Goal: Task Accomplishment & Management: Complete application form

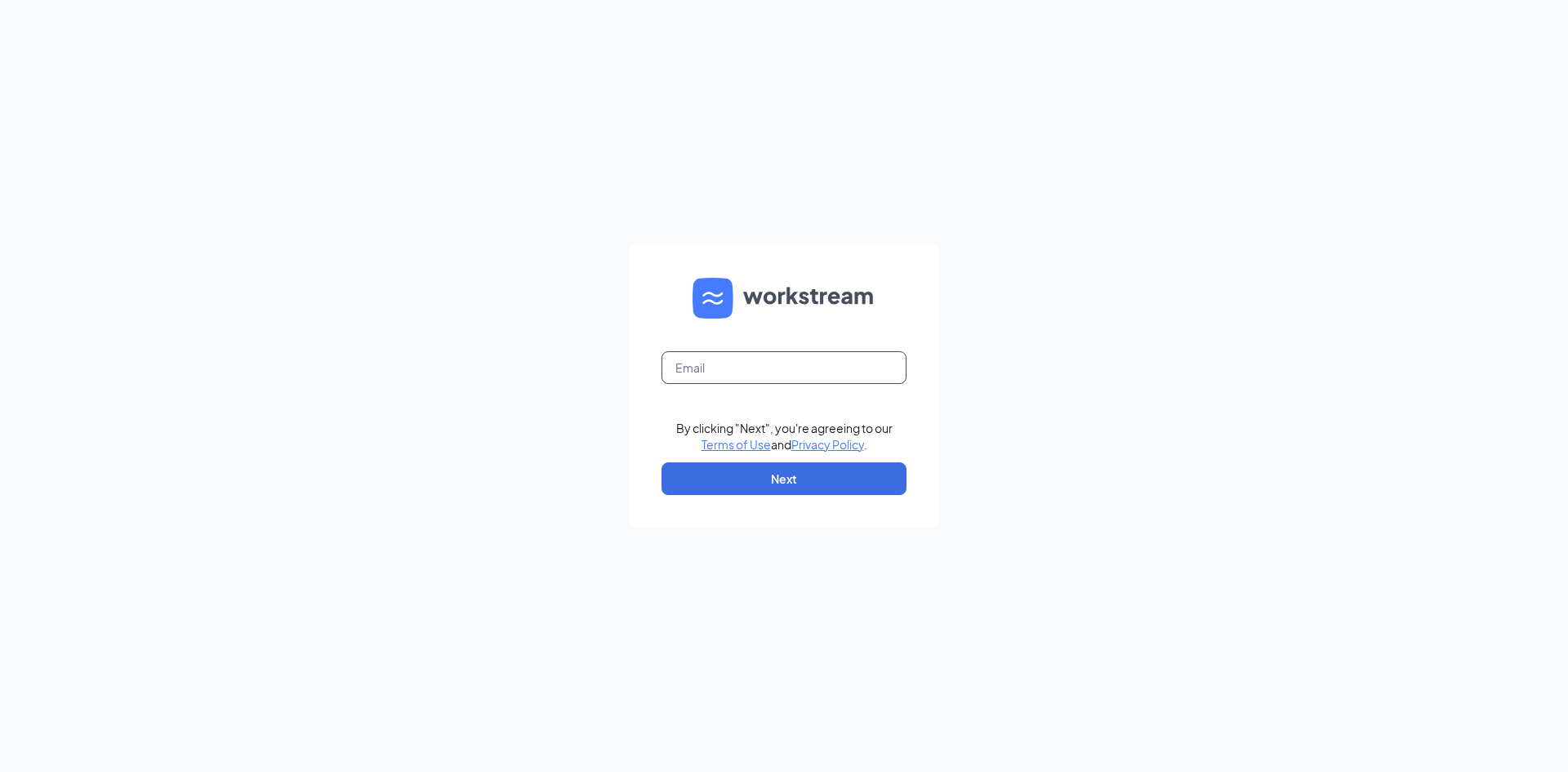
click at [751, 371] on input "text" at bounding box center [783, 367] width 245 height 32
type input "[EMAIL_ADDRESS][DOMAIN_NAME]"
click at [786, 480] on button "Next" at bounding box center [783, 478] width 245 height 32
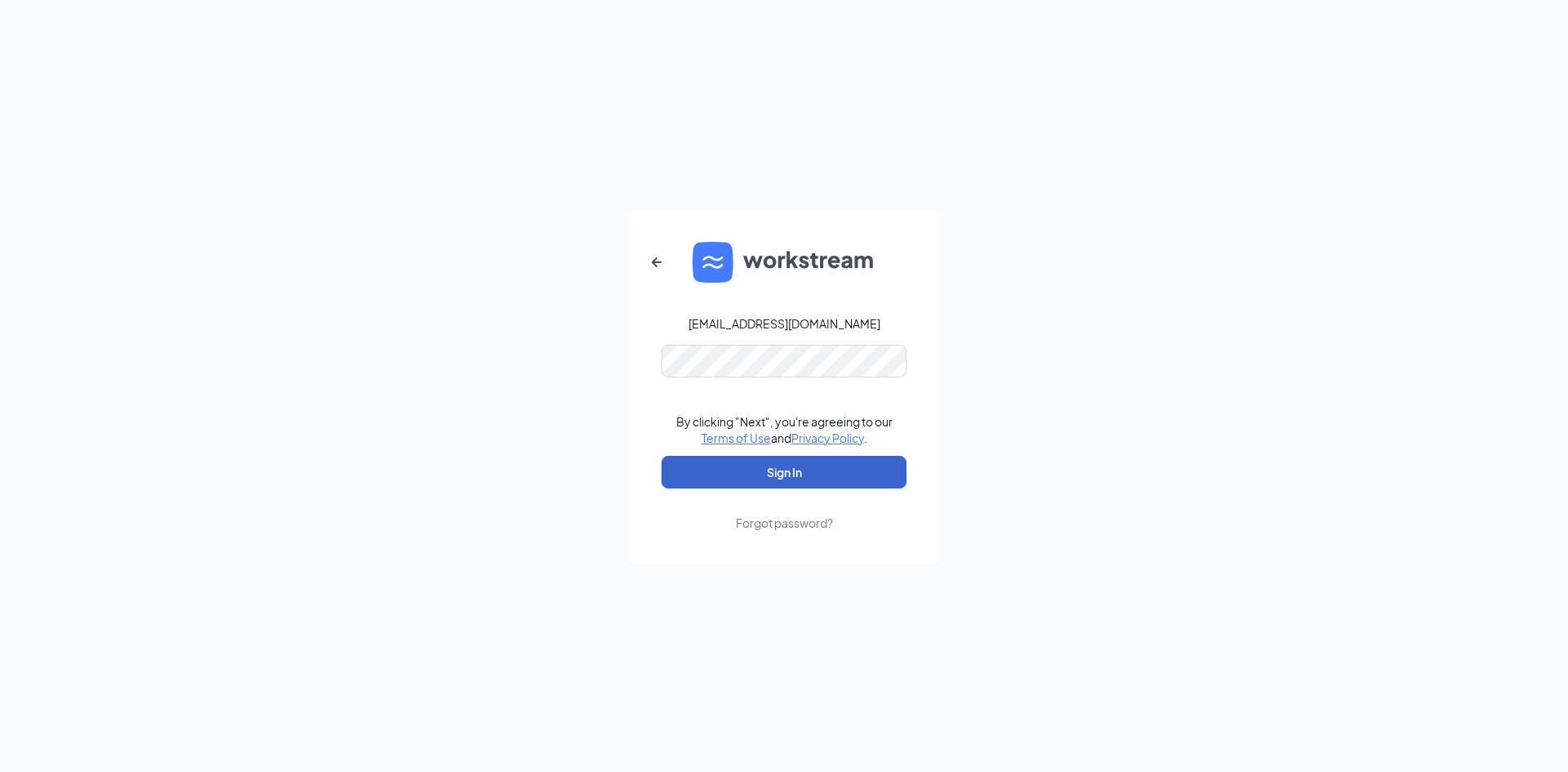
click at [770, 467] on button "Sign In" at bounding box center [783, 471] width 245 height 32
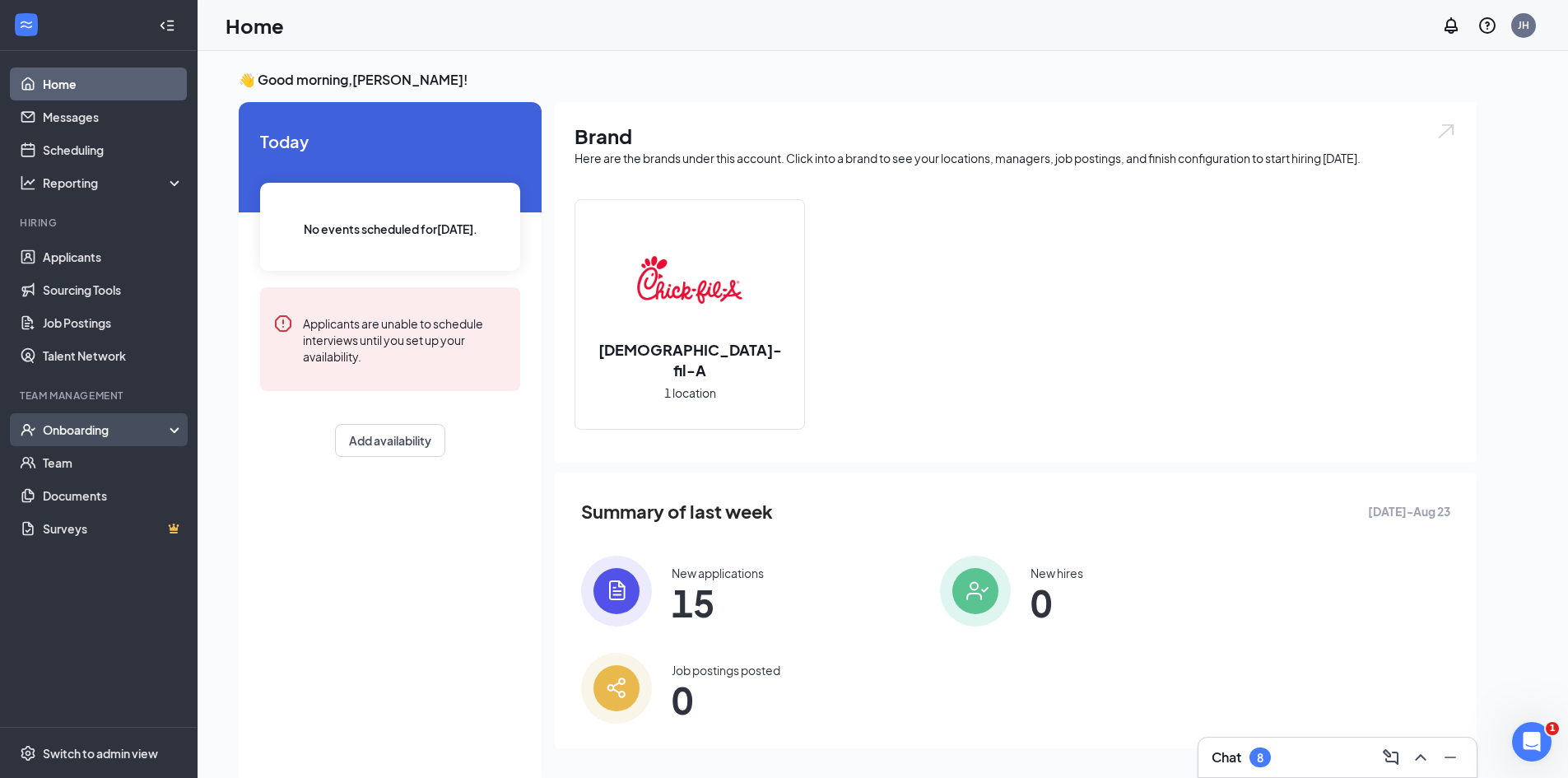
click at [58, 433] on div "Onboarding" at bounding box center [106, 430] width 127 height 17
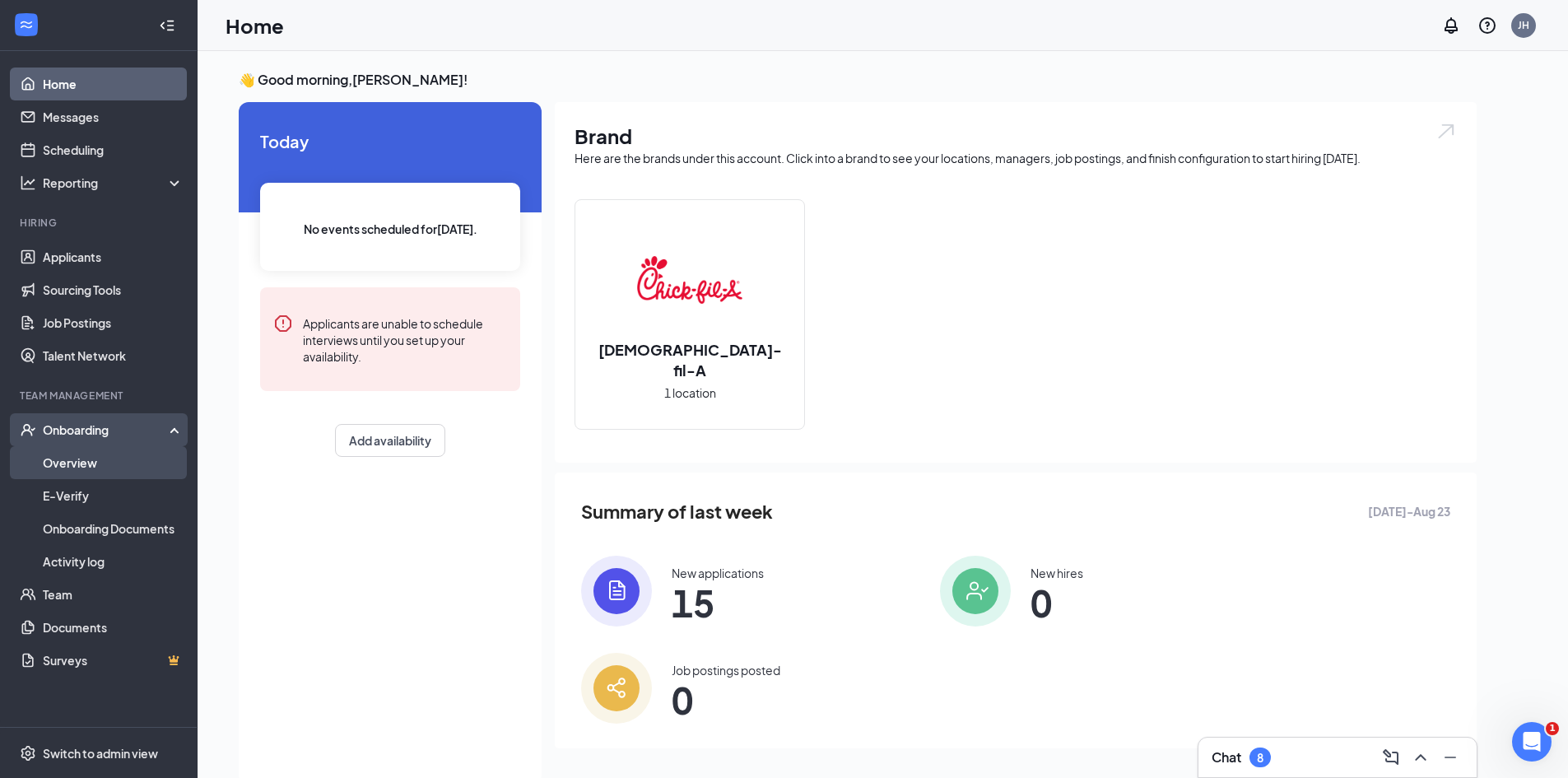
click at [60, 463] on link "Overview" at bounding box center [113, 462] width 141 height 33
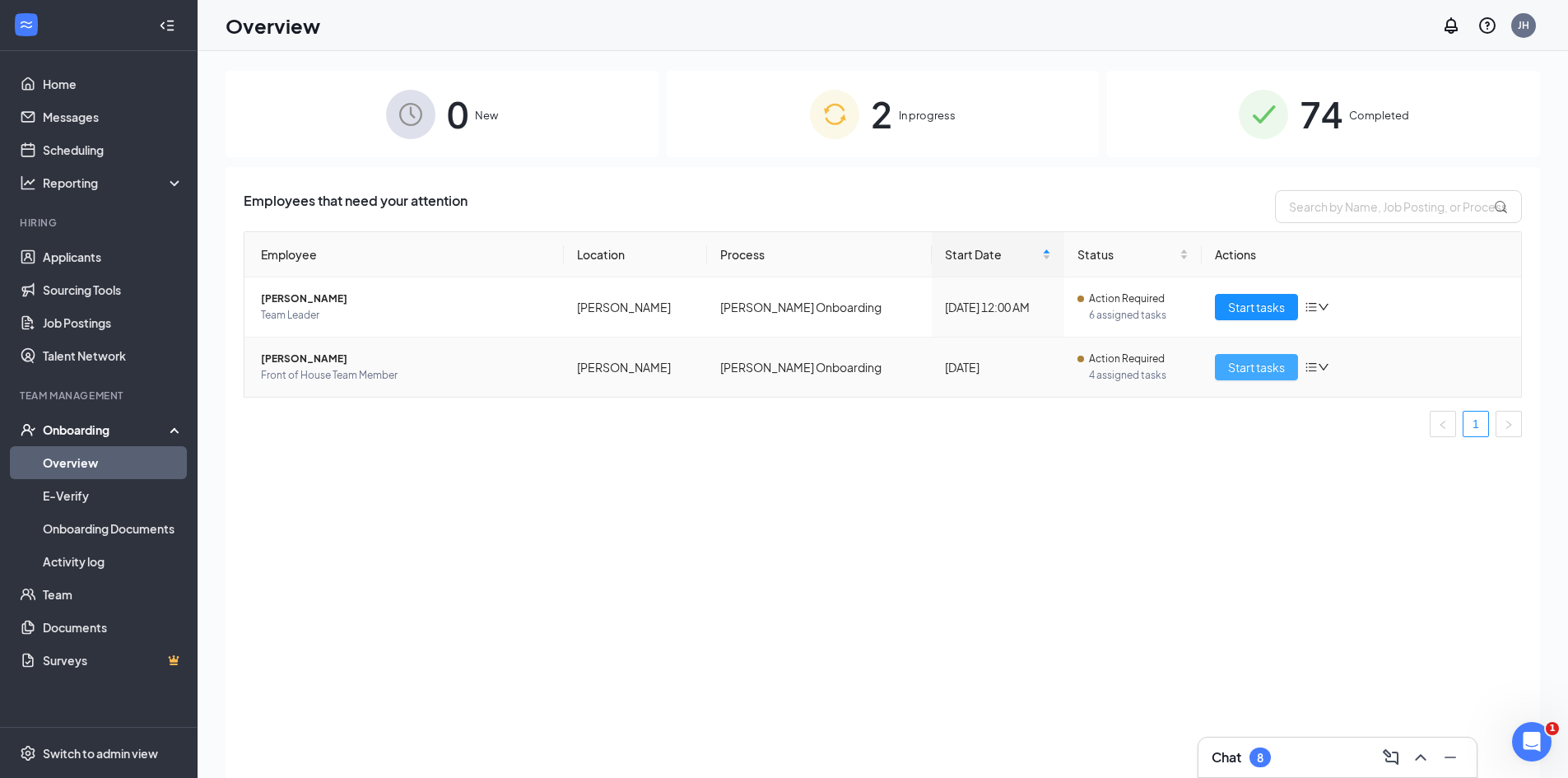
click at [1255, 371] on span "Start tasks" at bounding box center [1256, 367] width 57 height 18
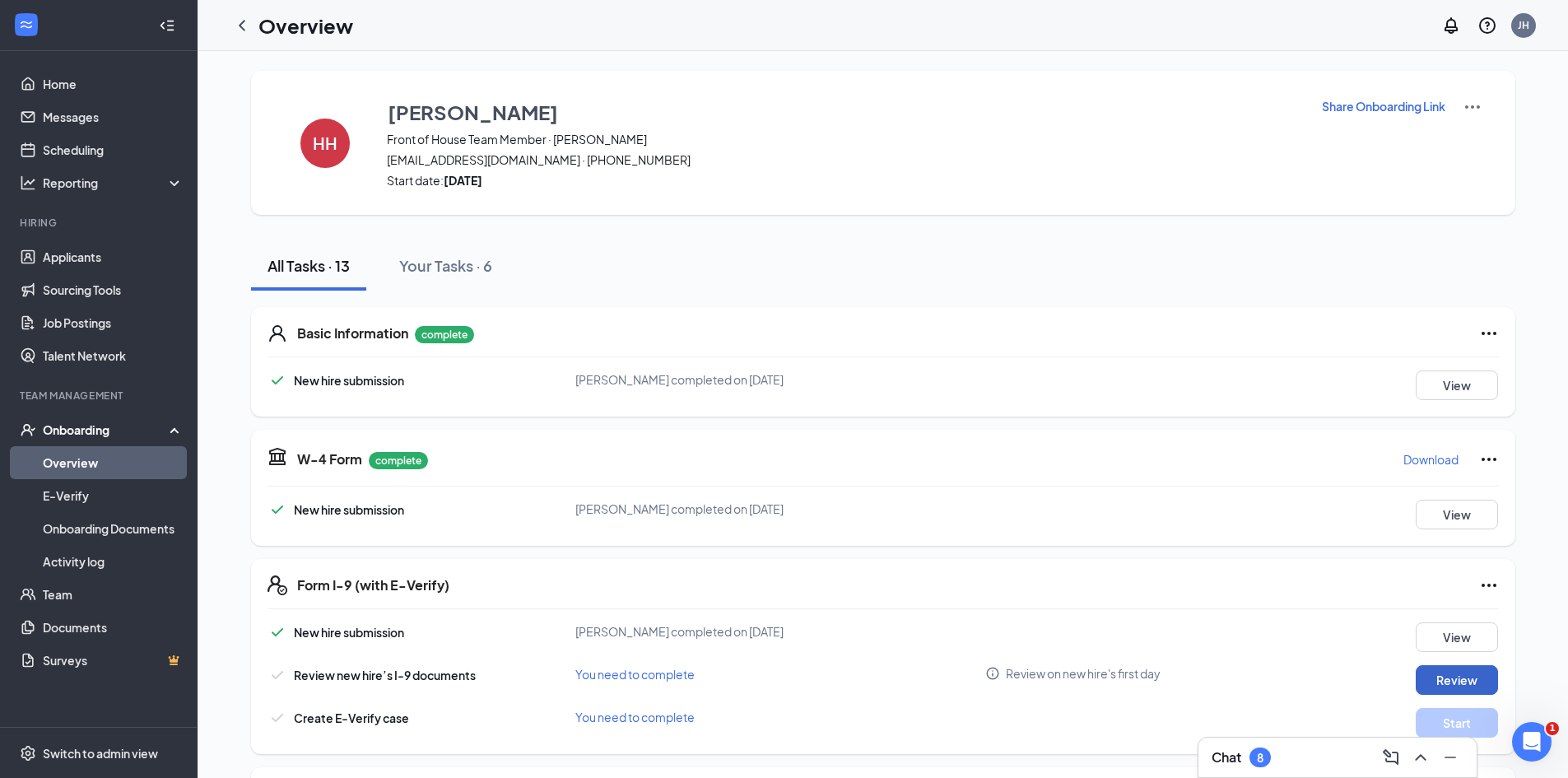
click at [1452, 674] on button "Review" at bounding box center [1457, 680] width 82 height 30
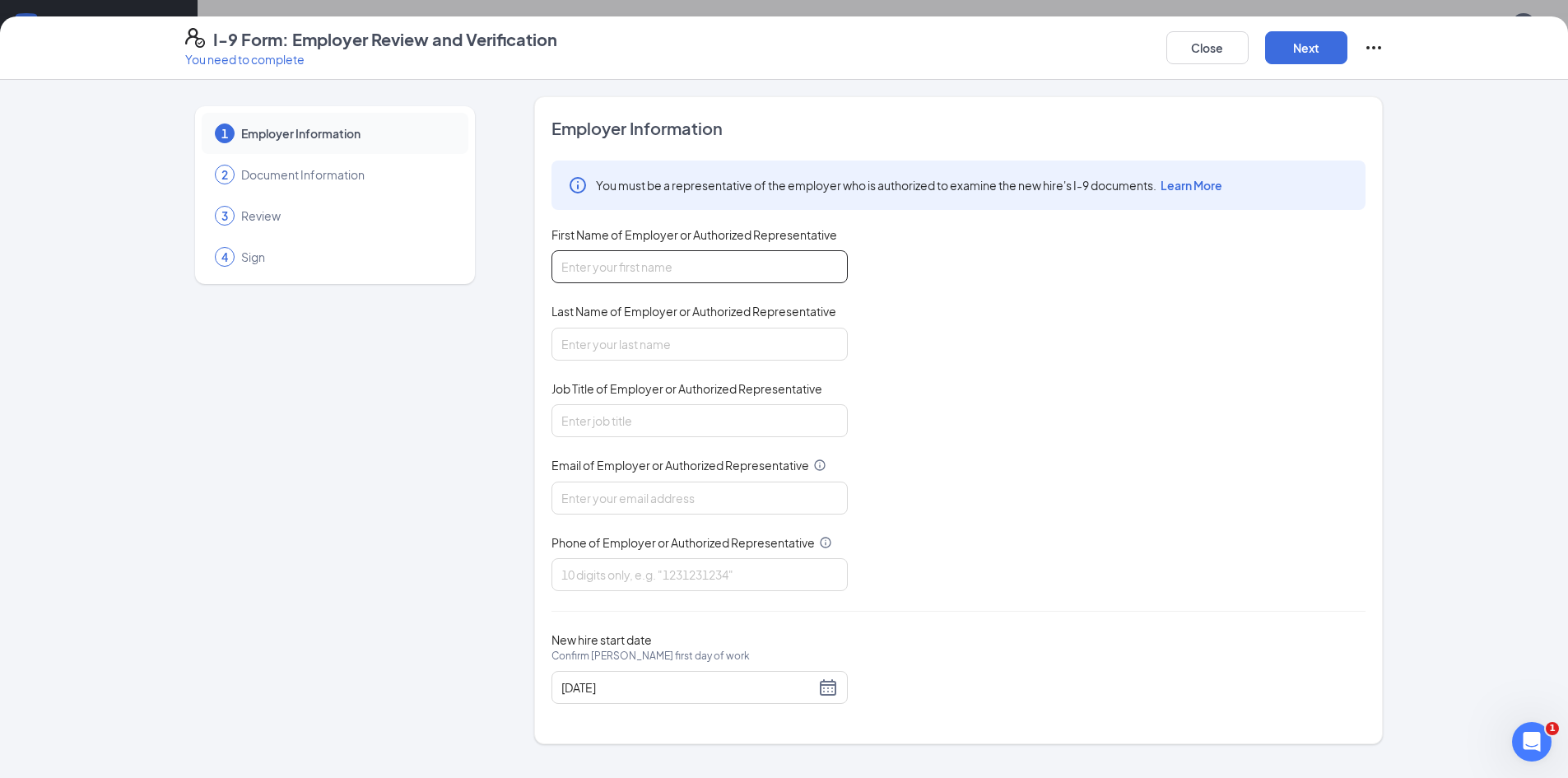
click at [726, 264] on input "First Name of Employer or Authorized Representative" at bounding box center [700, 266] width 297 height 33
type input "June"
type input "[PERSON_NAME]"
type input "Administrative Director"
click at [620, 502] on input "Email of Employer or Authorized Representative" at bounding box center [700, 497] width 297 height 33
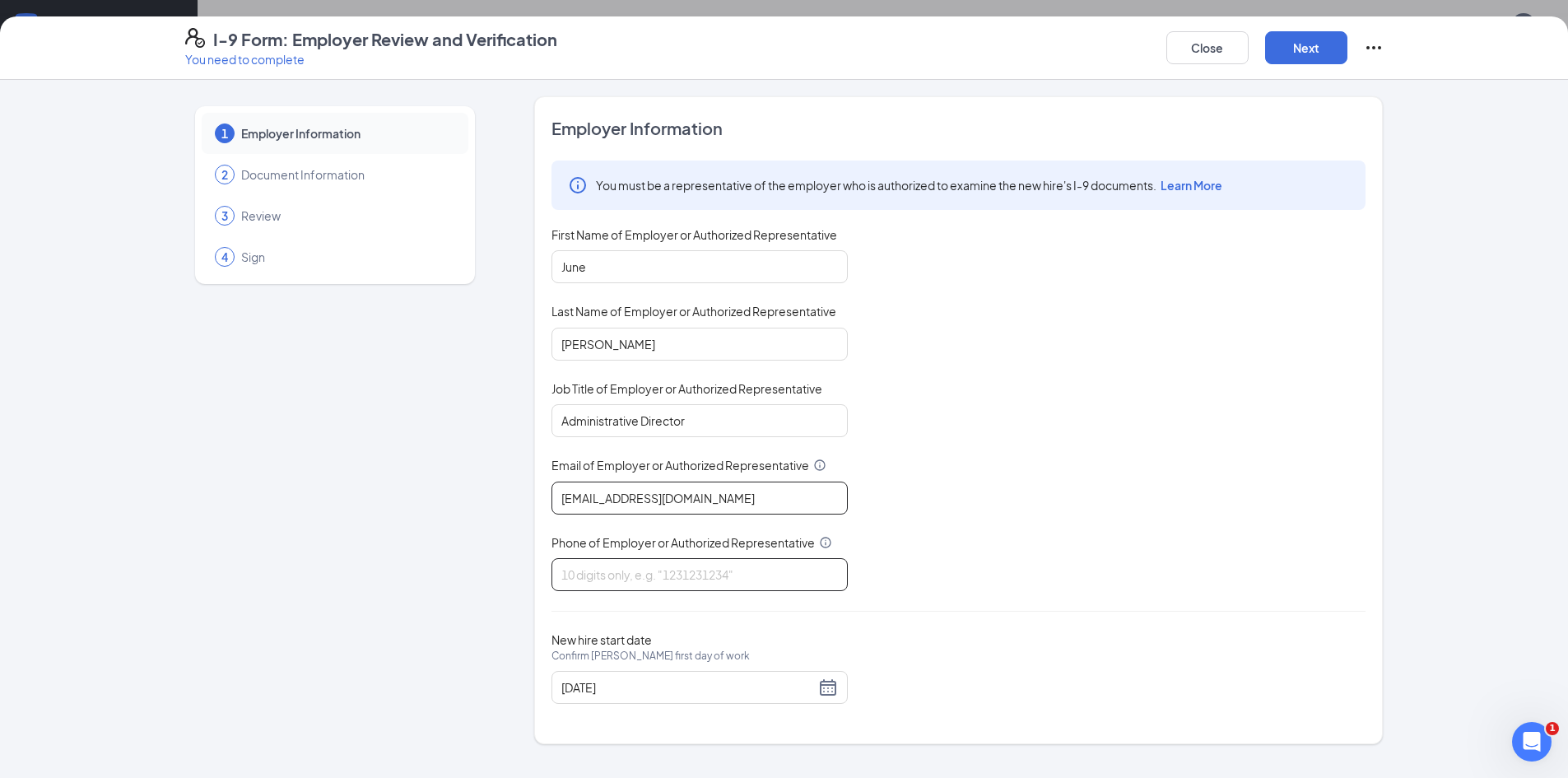
type input "[EMAIL_ADDRESS][DOMAIN_NAME]"
click at [604, 581] on input "Phone of Employer or Authorized Representative" at bounding box center [700, 574] width 297 height 33
type input "3048393593"
click at [824, 687] on div "[DATE]" at bounding box center [700, 687] width 276 height 20
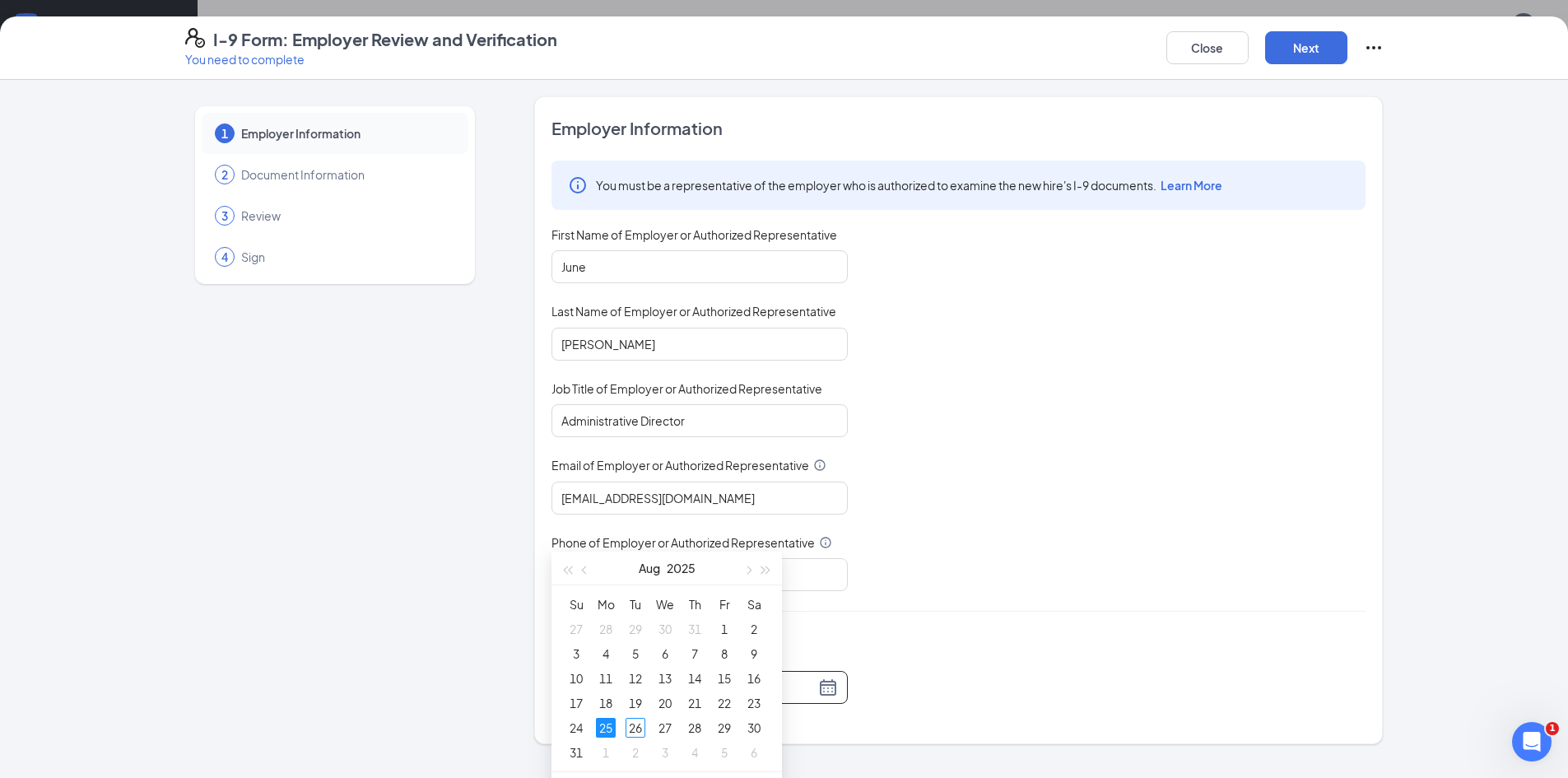
scroll to position [164, 0]
type input "[DATE]"
click at [638, 718] on div "26" at bounding box center [635, 717] width 20 height 20
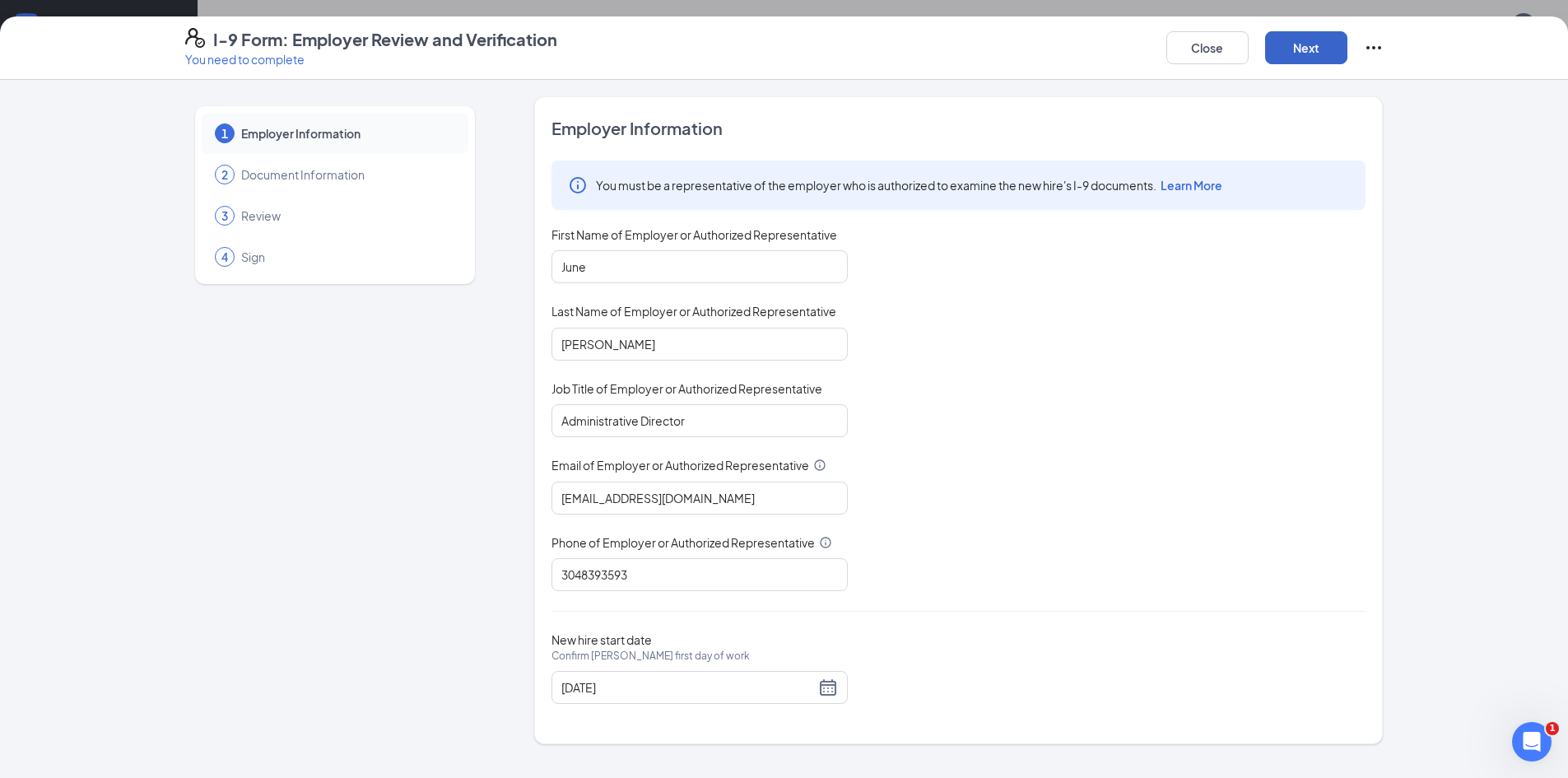
click at [1313, 45] on button "Next" at bounding box center [1307, 48] width 82 height 33
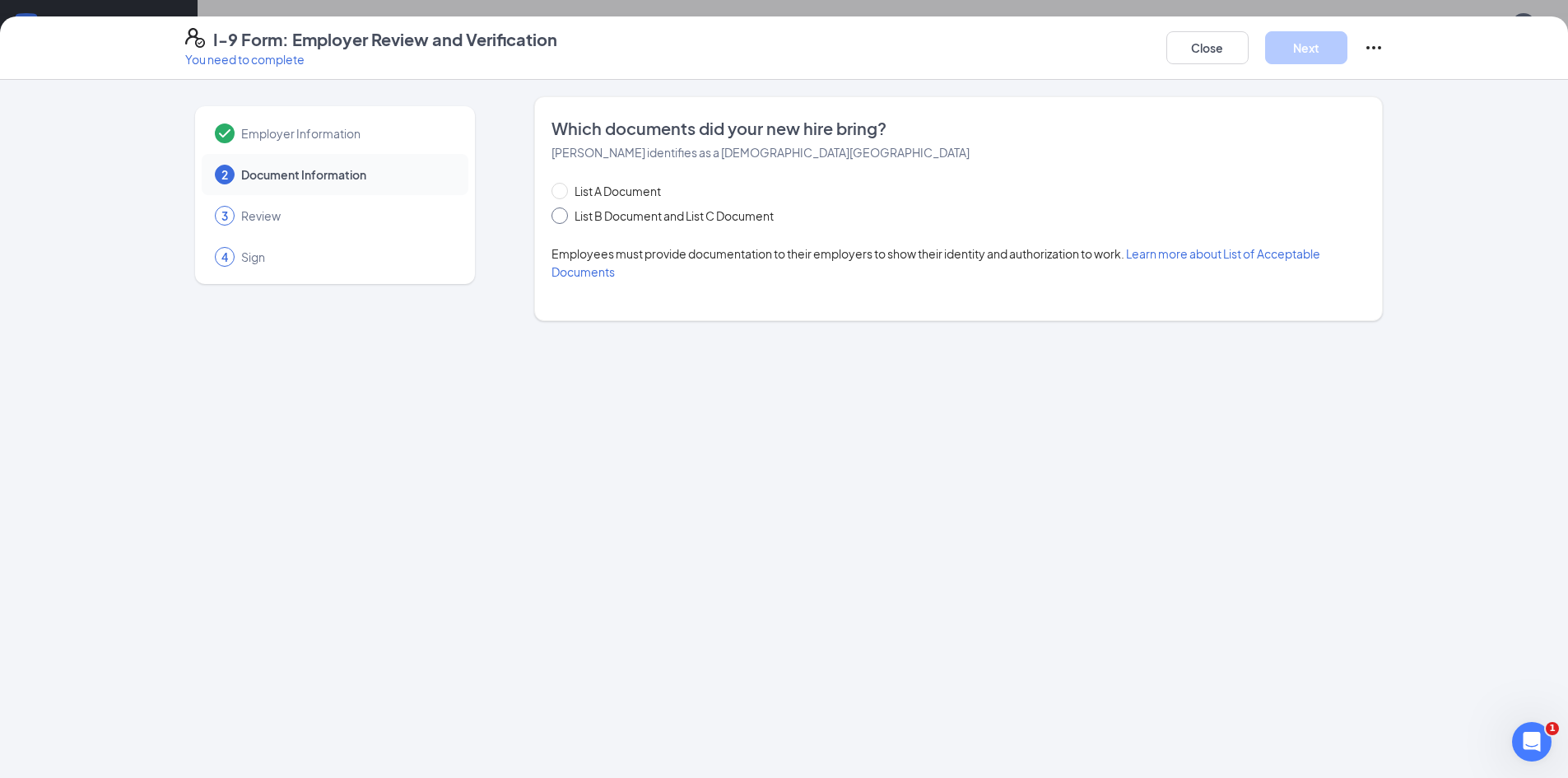
click at [562, 220] on span at bounding box center [560, 215] width 17 height 17
click at [562, 219] on input "List B Document and List C Document" at bounding box center [557, 213] width 11 height 11
radio input "true"
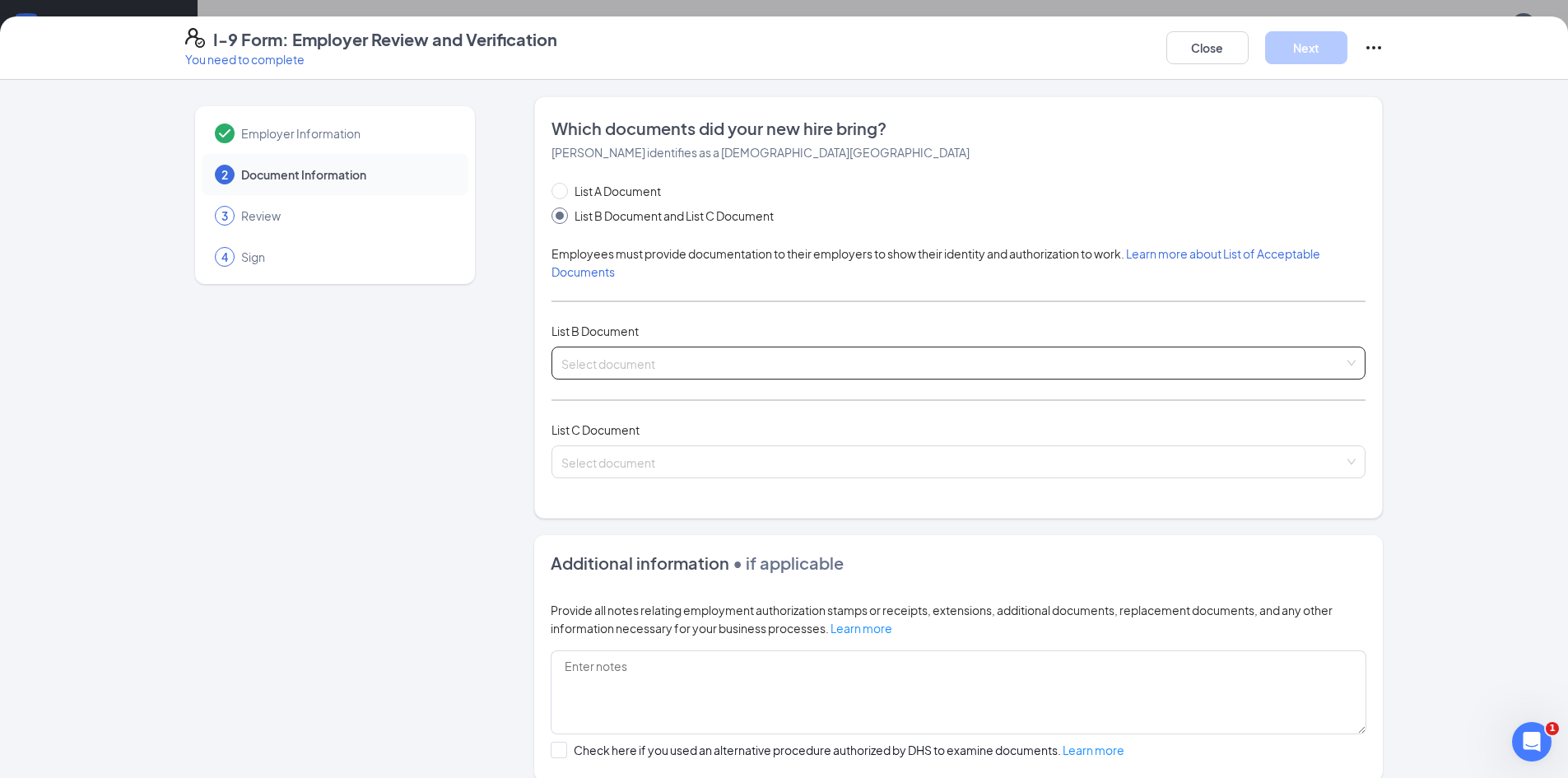
click at [580, 364] on input "search" at bounding box center [953, 359] width 783 height 24
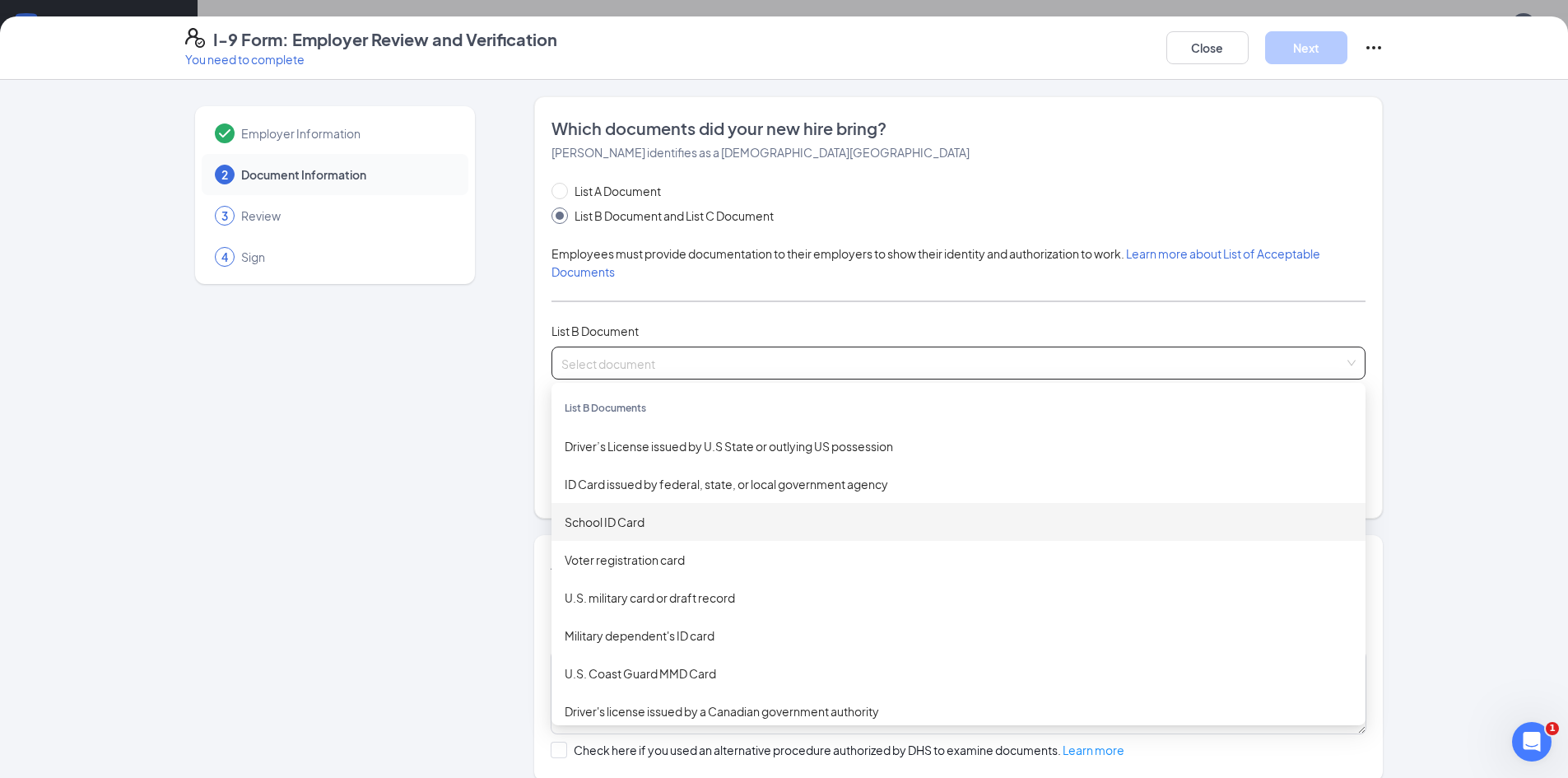
click at [630, 517] on div "School ID Card" at bounding box center [959, 521] width 788 height 18
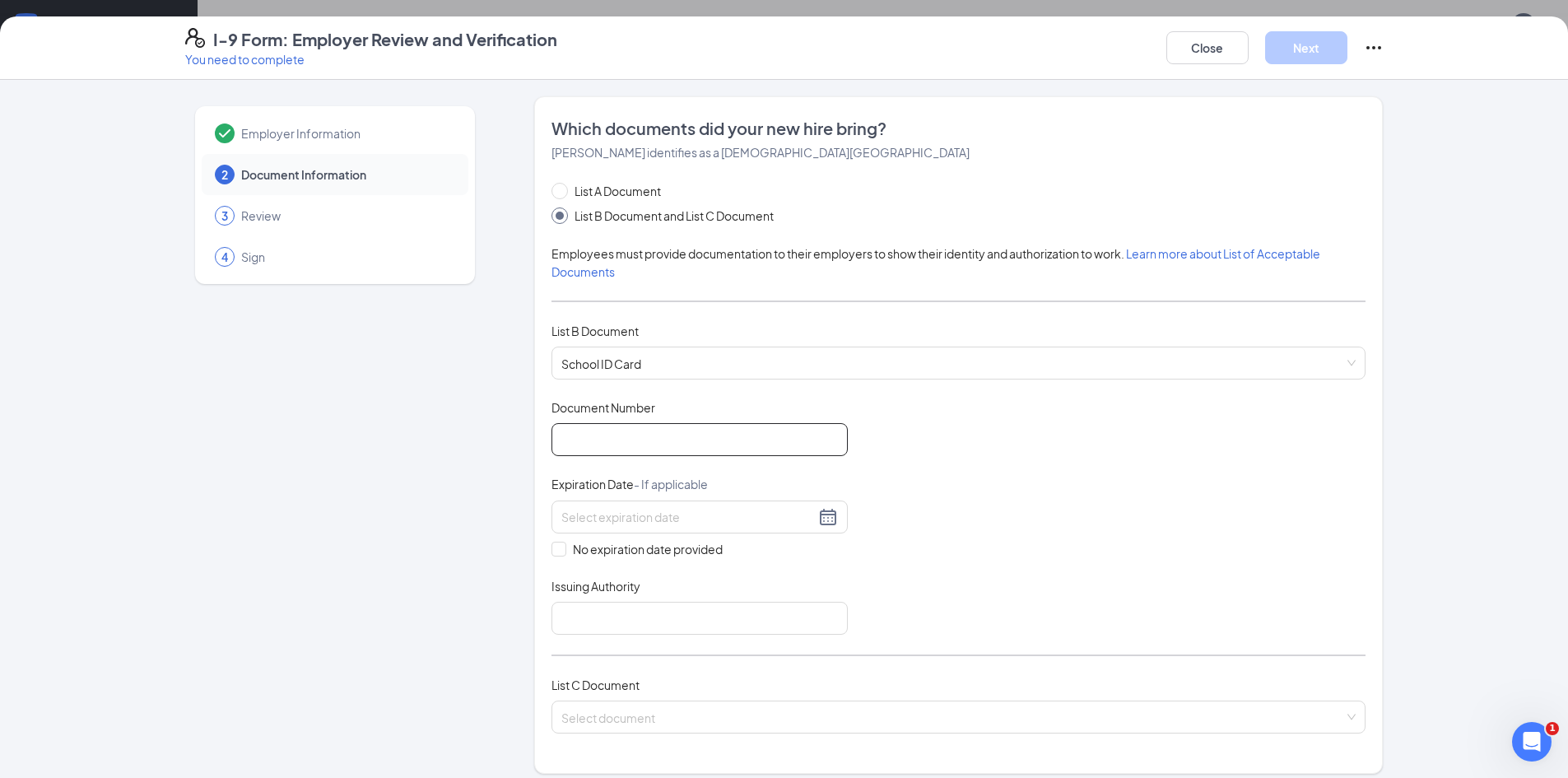
click at [632, 438] on input "Document Number" at bounding box center [700, 438] width 297 height 33
type input "370027666"
click at [552, 546] on input "No expiration date provided" at bounding box center [557, 547] width 11 height 11
checkbox input "true"
click at [675, 630] on input "Issuing Authority" at bounding box center [700, 620] width 297 height 33
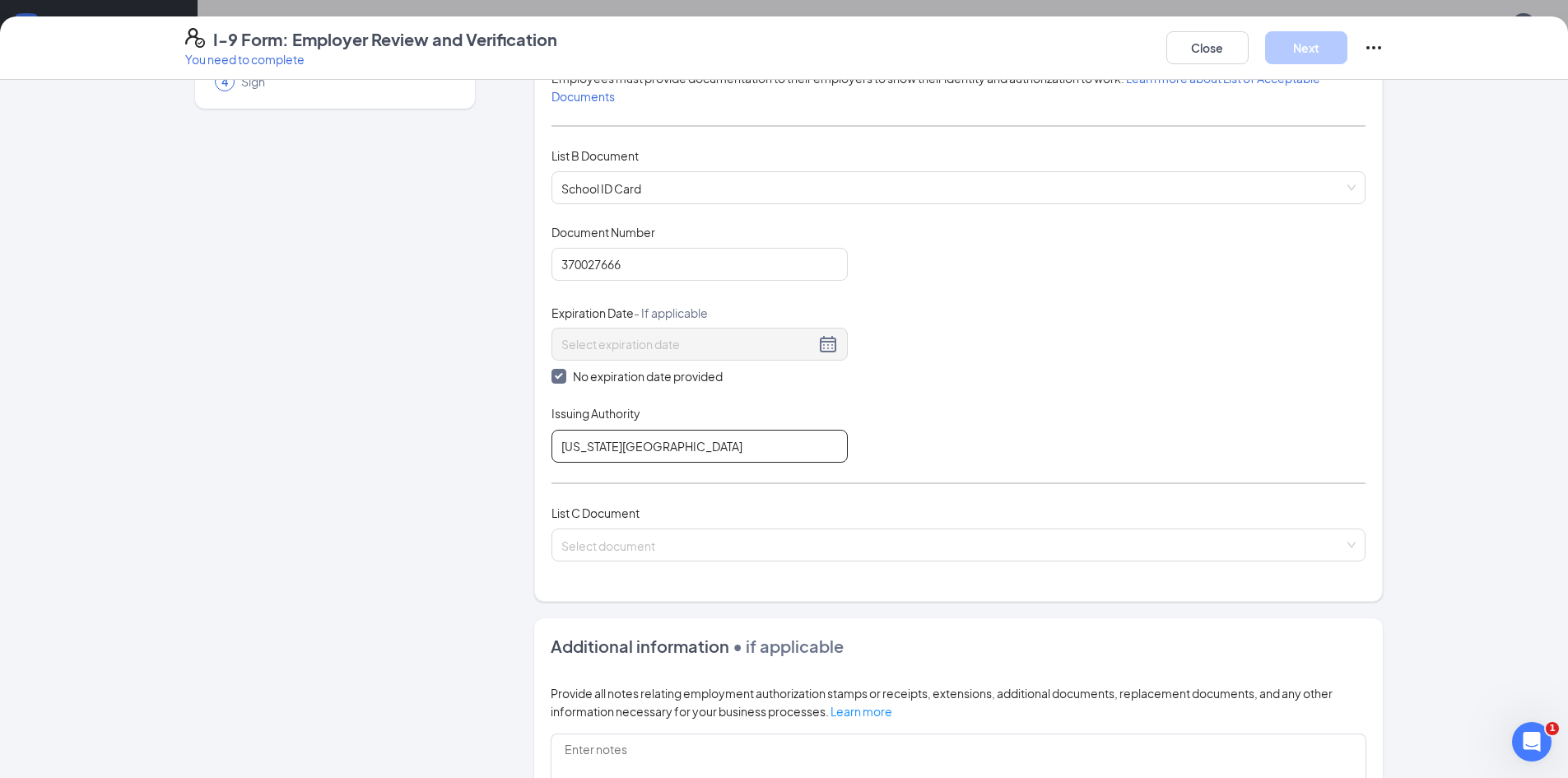
scroll to position [247, 0]
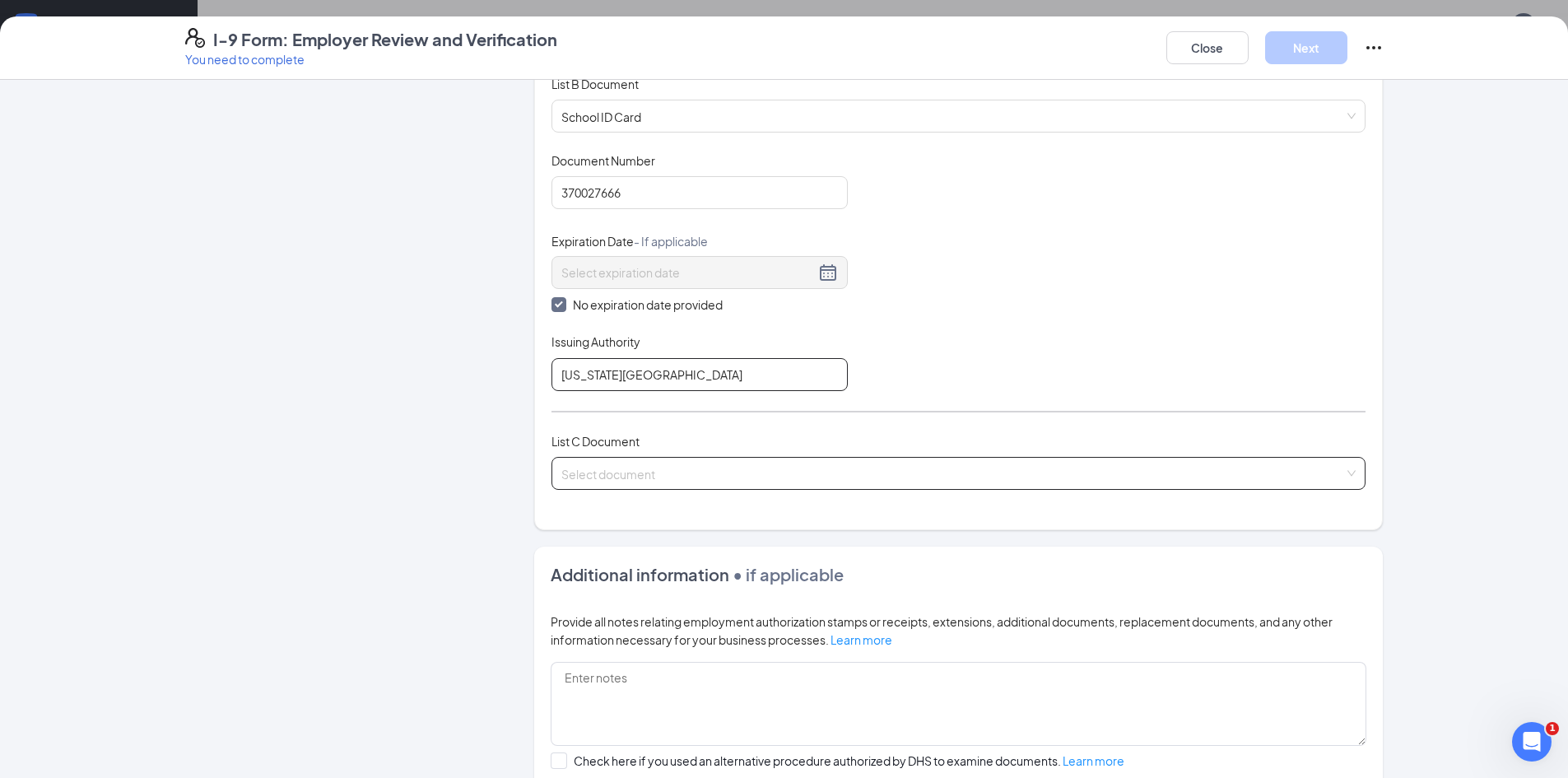
type input "[US_STATE][GEOGRAPHIC_DATA]"
click at [562, 467] on input "search" at bounding box center [953, 469] width 783 height 24
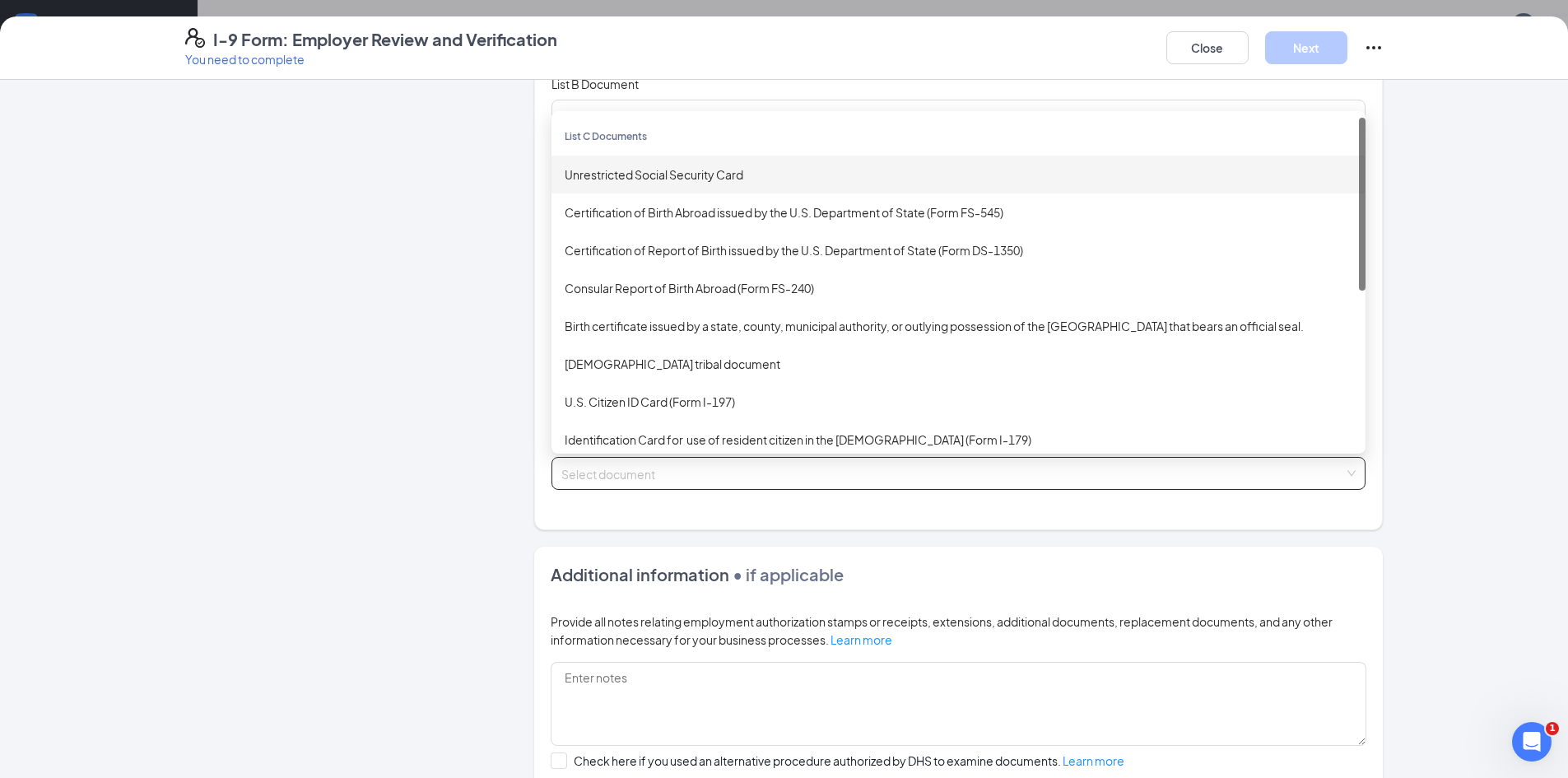
click at [581, 179] on div "Unrestricted Social Security Card" at bounding box center [959, 174] width 788 height 18
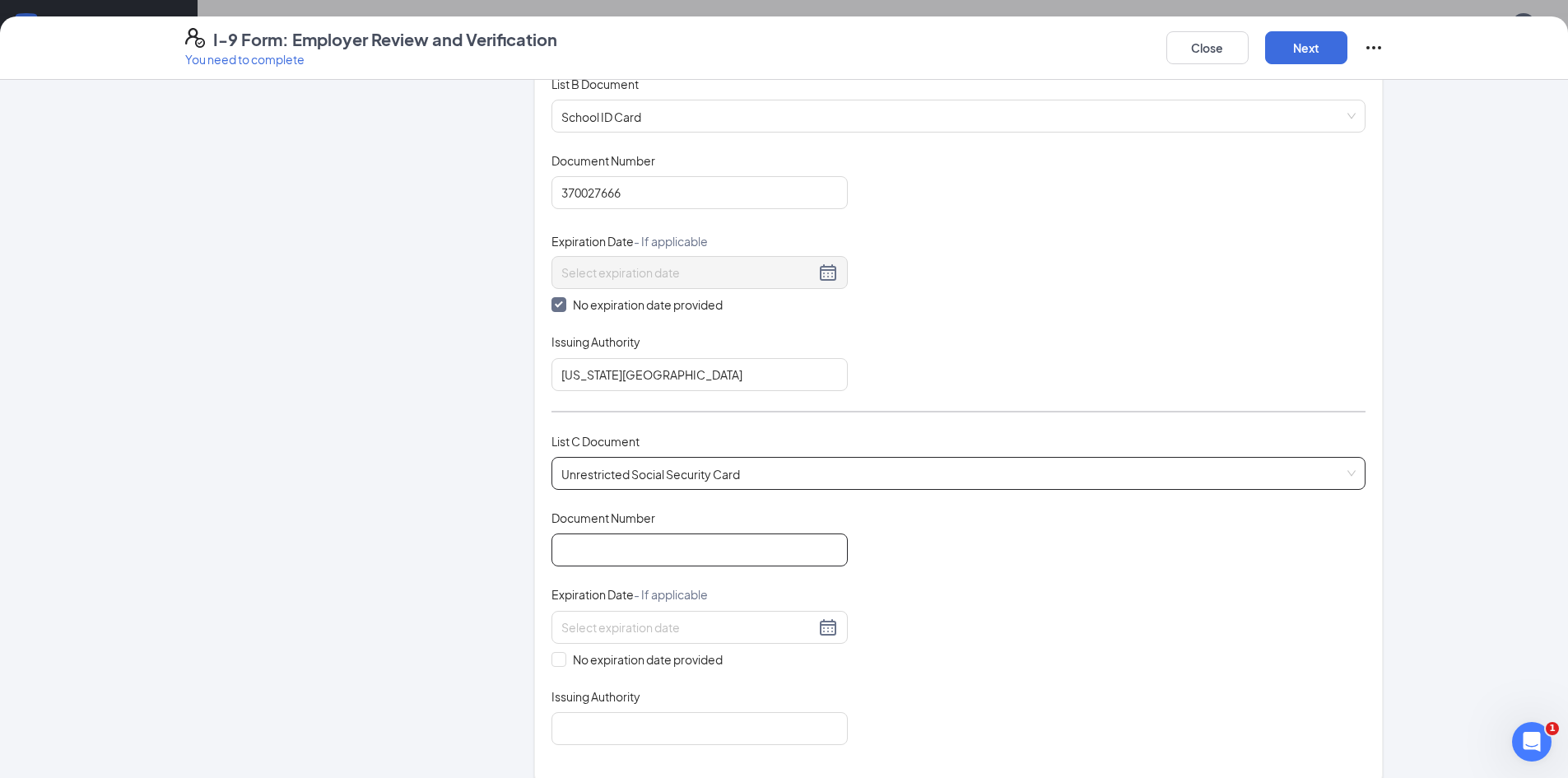
click at [606, 554] on input "Document Number" at bounding box center [700, 549] width 297 height 33
type input "233554174"
click at [555, 660] on input "No expiration date provided" at bounding box center [557, 658] width 11 height 11
checkbox input "true"
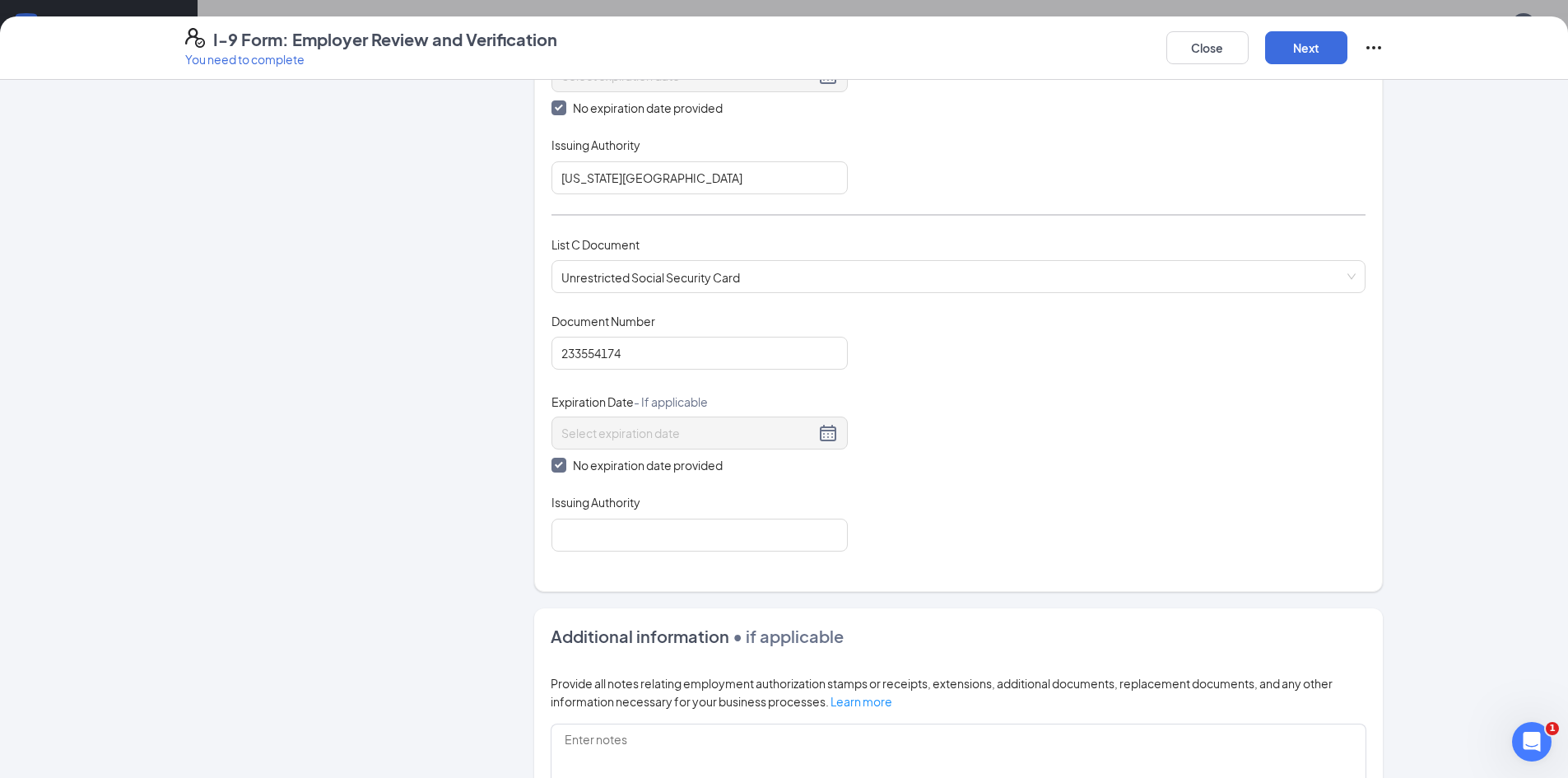
scroll to position [493, 0]
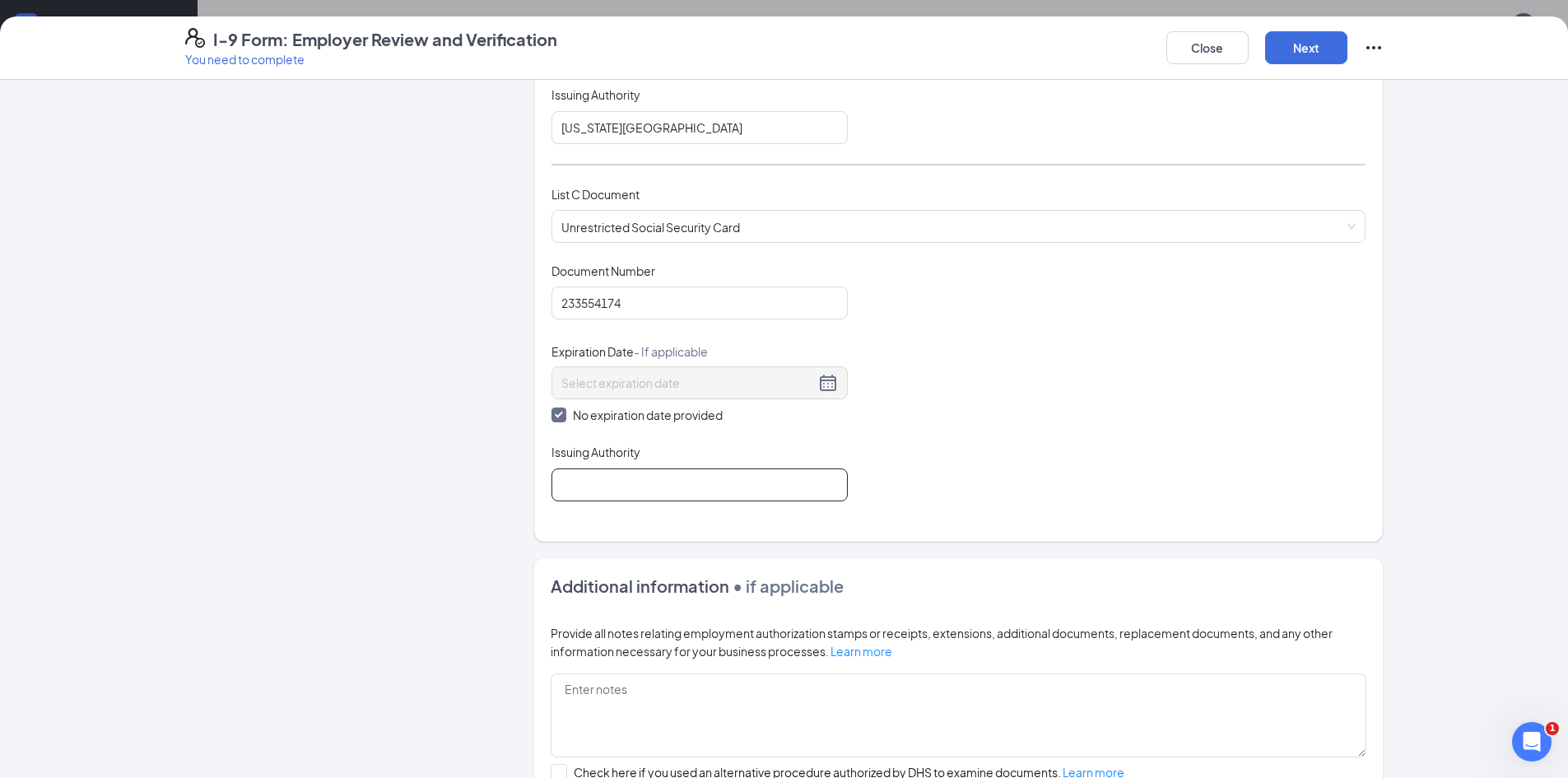
click at [555, 476] on input "Issuing Authority" at bounding box center [700, 484] width 297 height 33
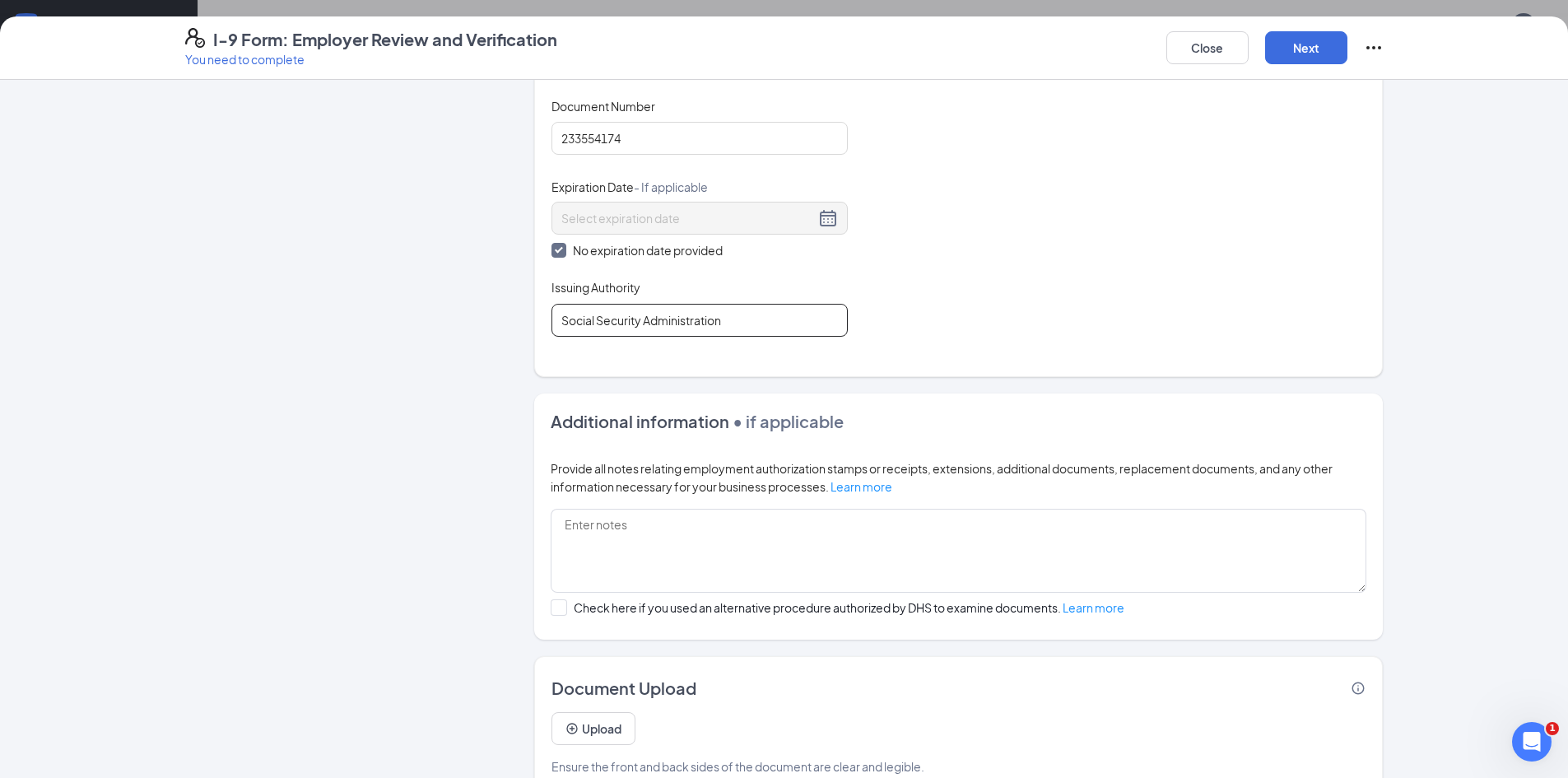
scroll to position [693, 0]
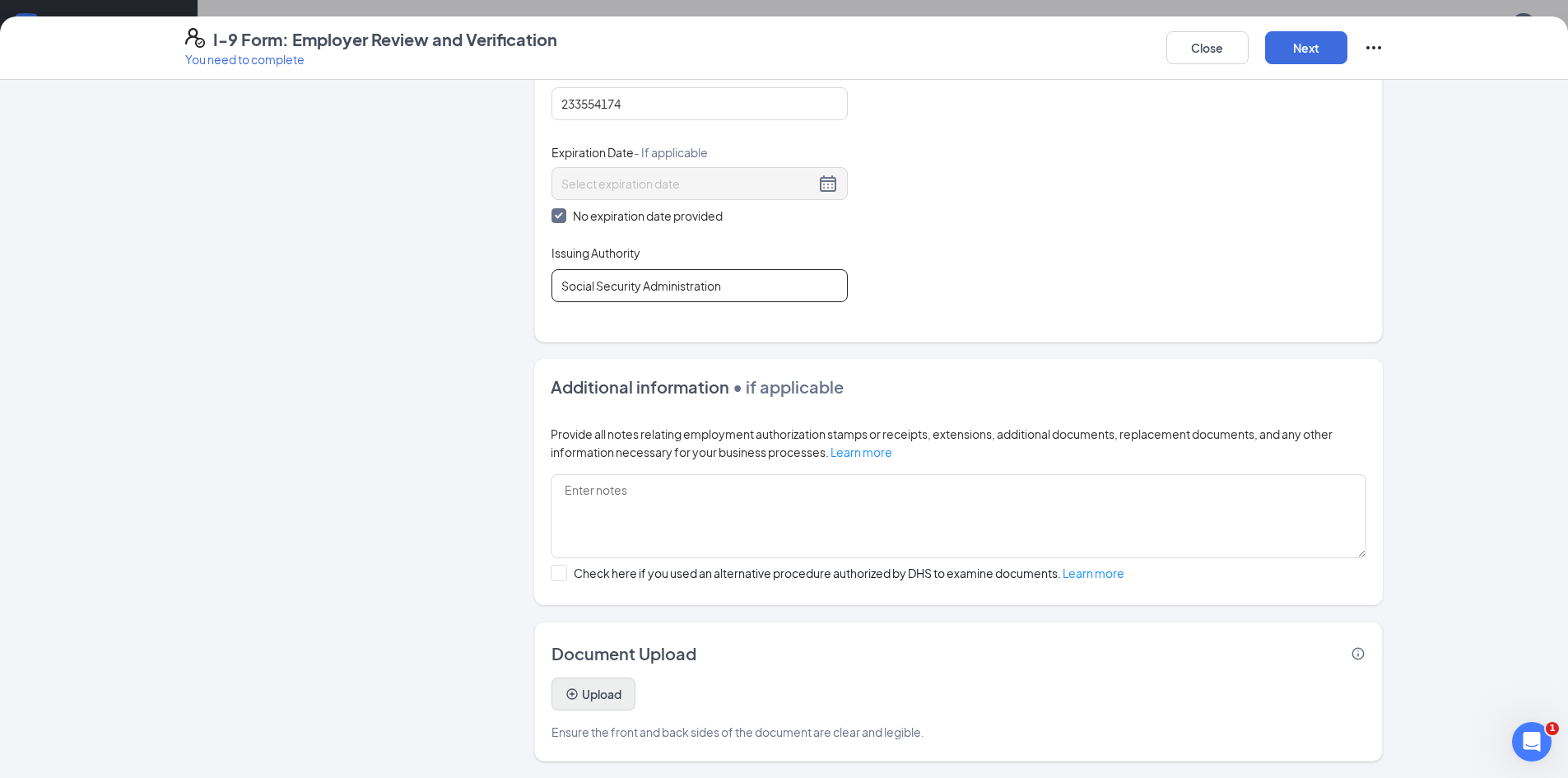
type input "Social Security Administration"
click at [582, 691] on button "Upload" at bounding box center [594, 693] width 84 height 33
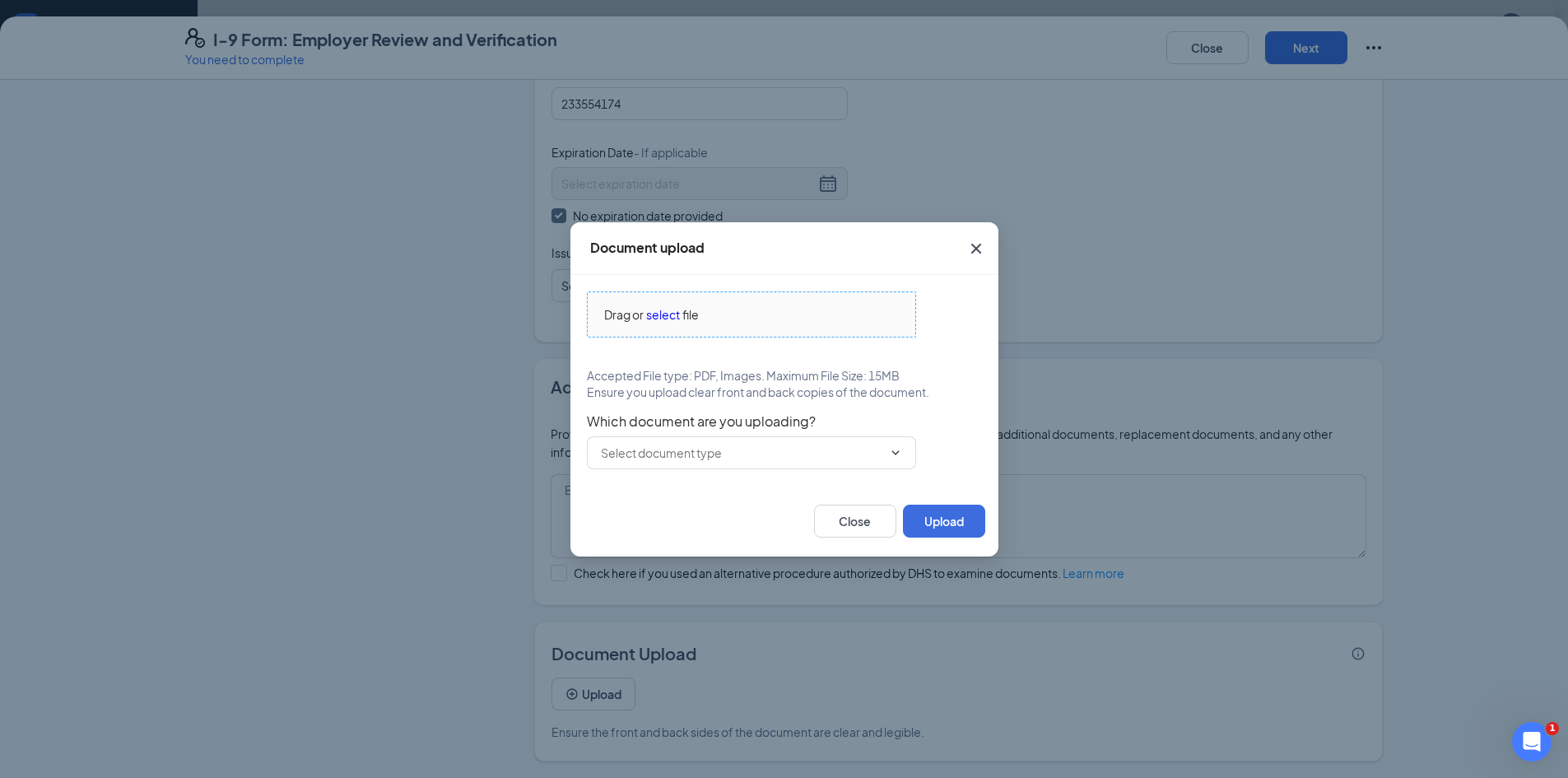
click at [666, 311] on span "select" at bounding box center [663, 313] width 34 height 18
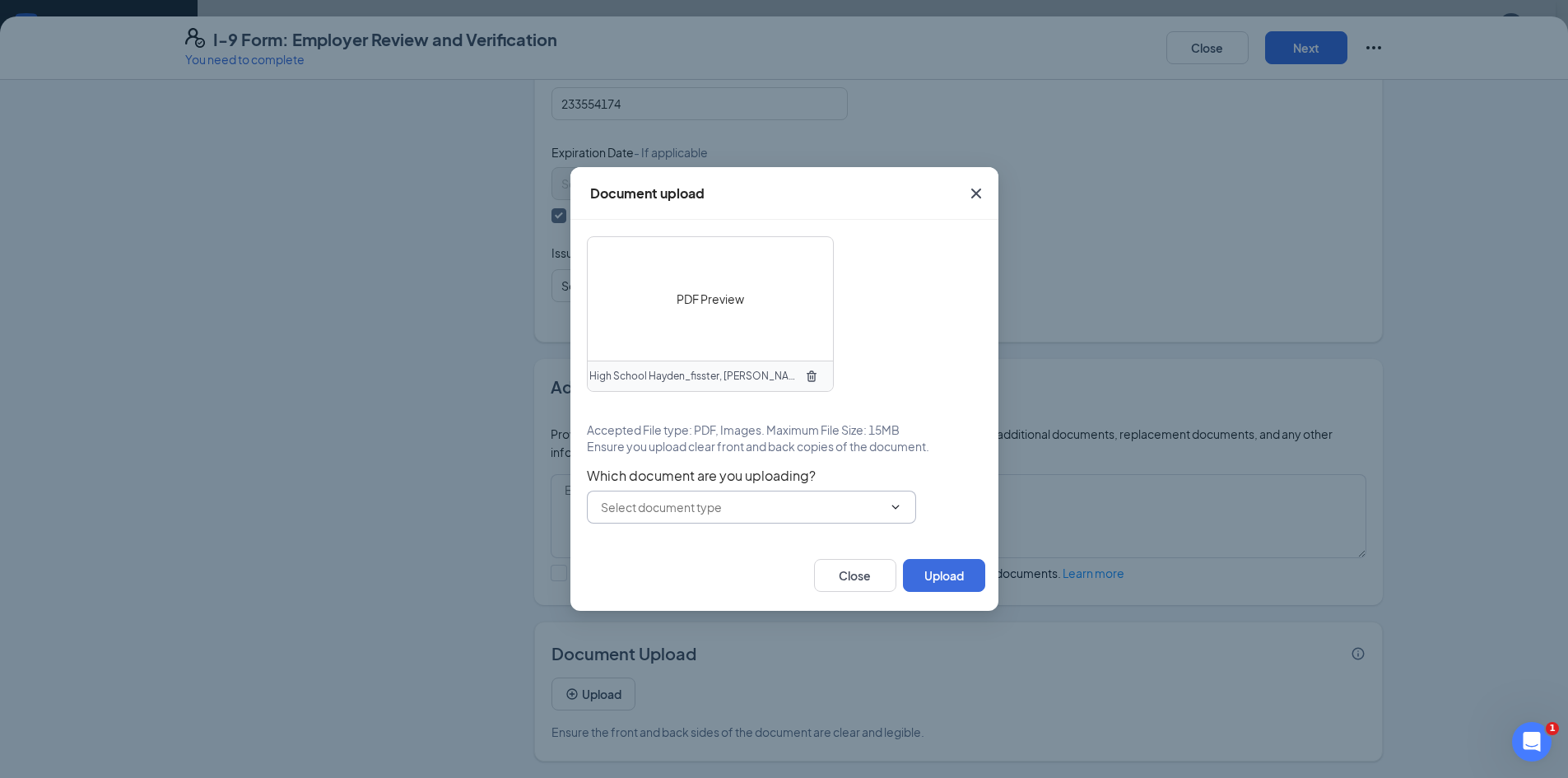
click at [806, 517] on span at bounding box center [751, 507] width 329 height 33
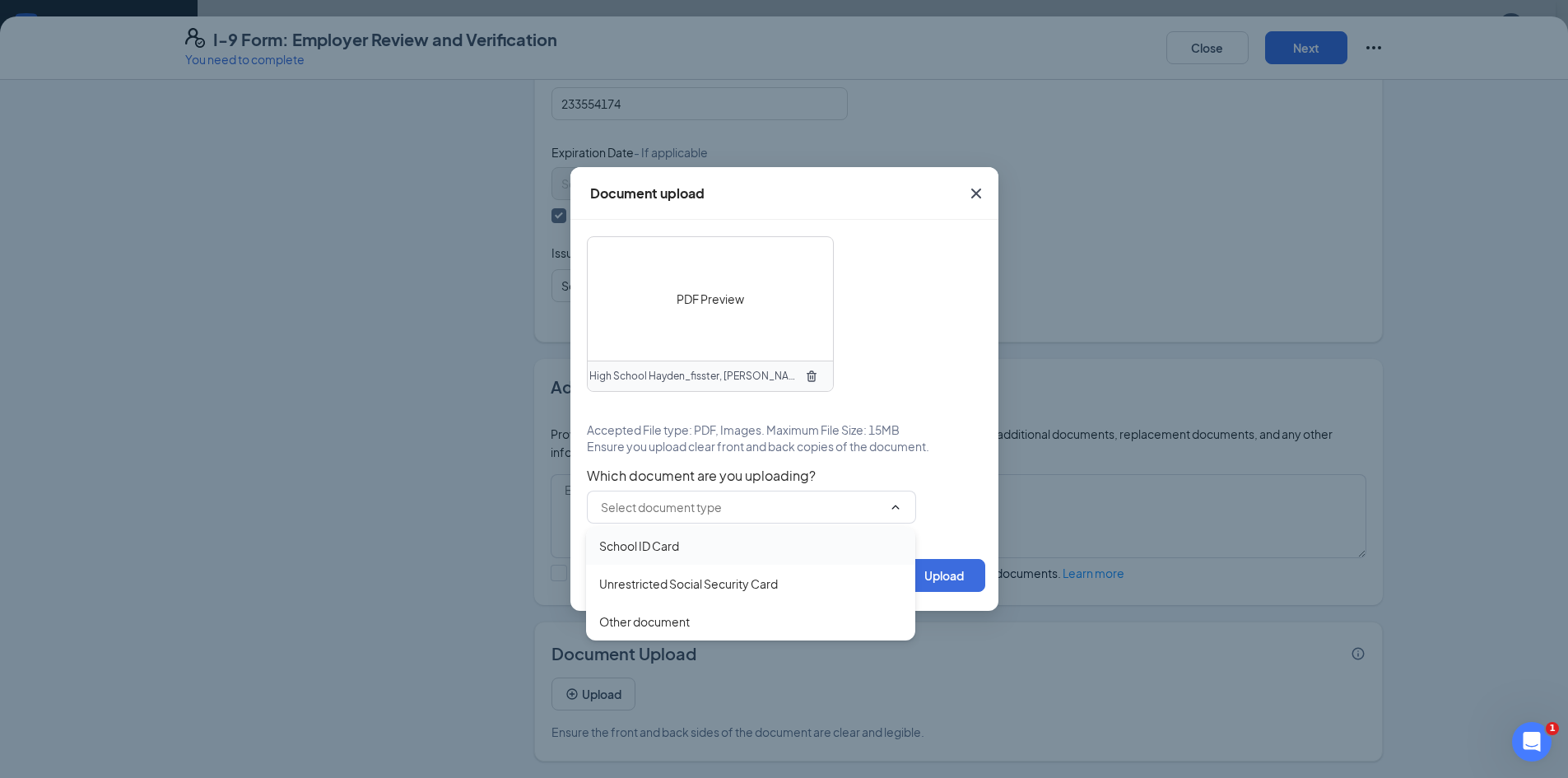
click at [684, 548] on div "School ID Card" at bounding box center [750, 545] width 303 height 18
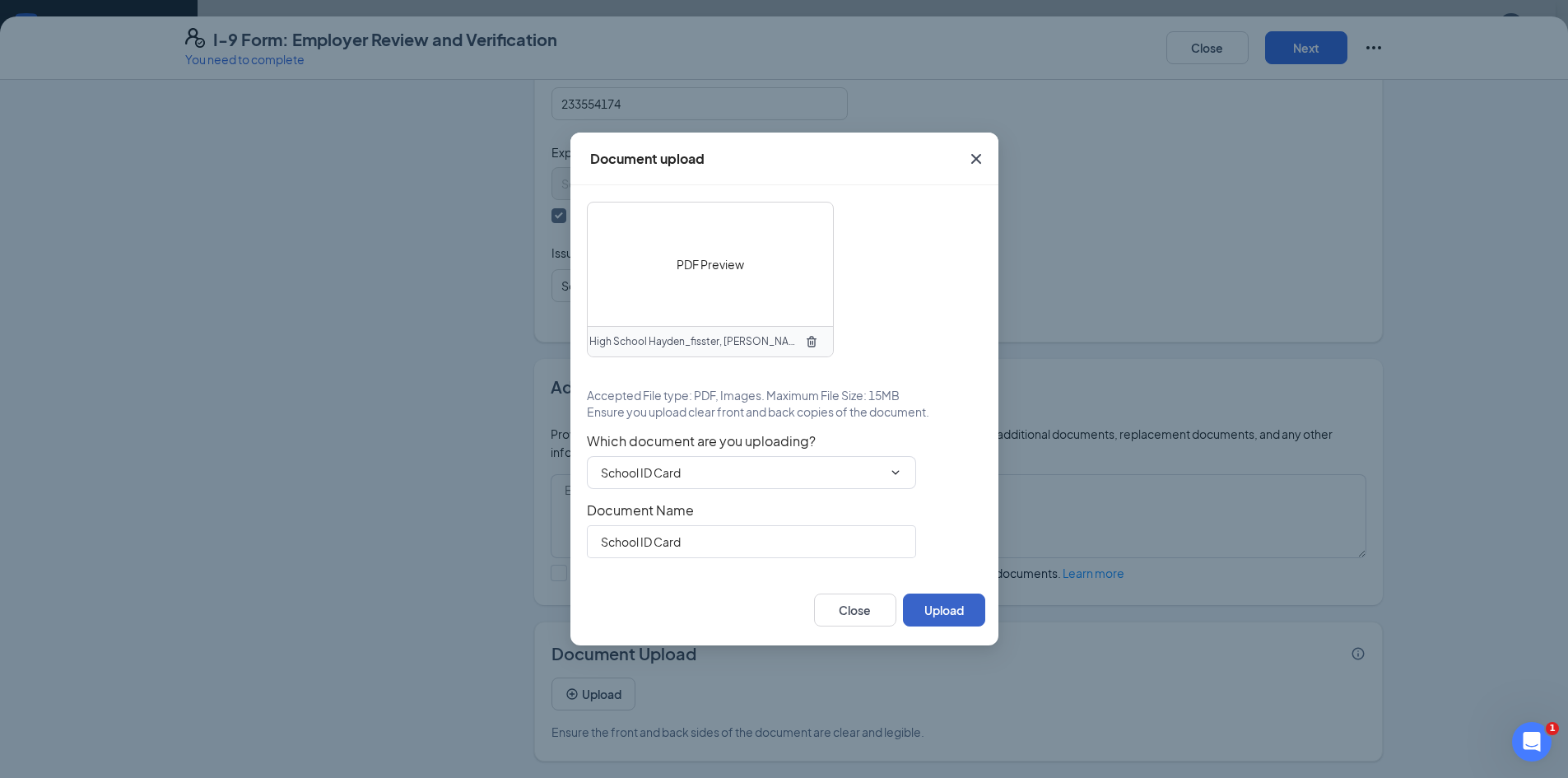
click at [917, 608] on button "Upload" at bounding box center [945, 609] width 82 height 33
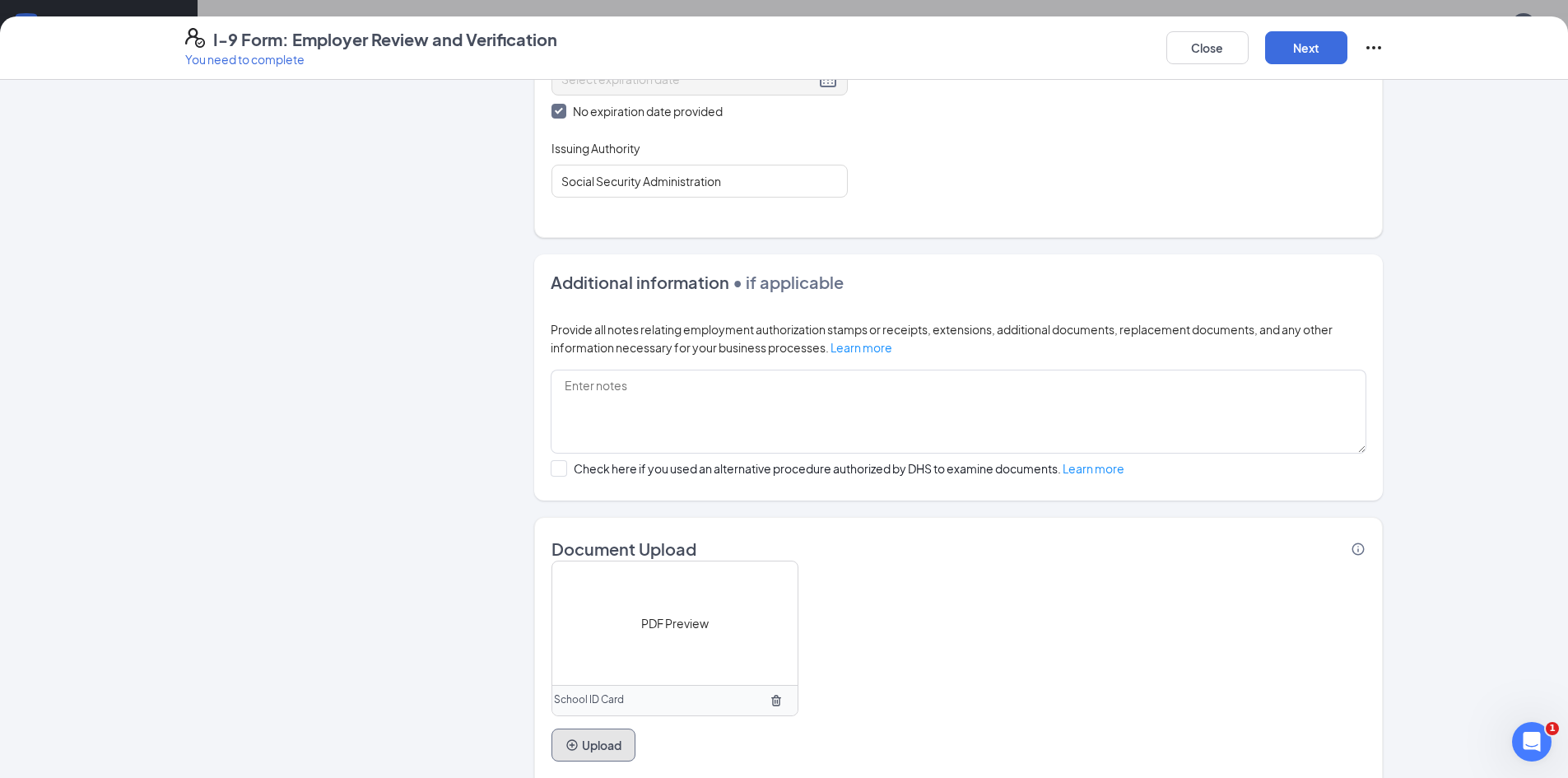
scroll to position [848, 0]
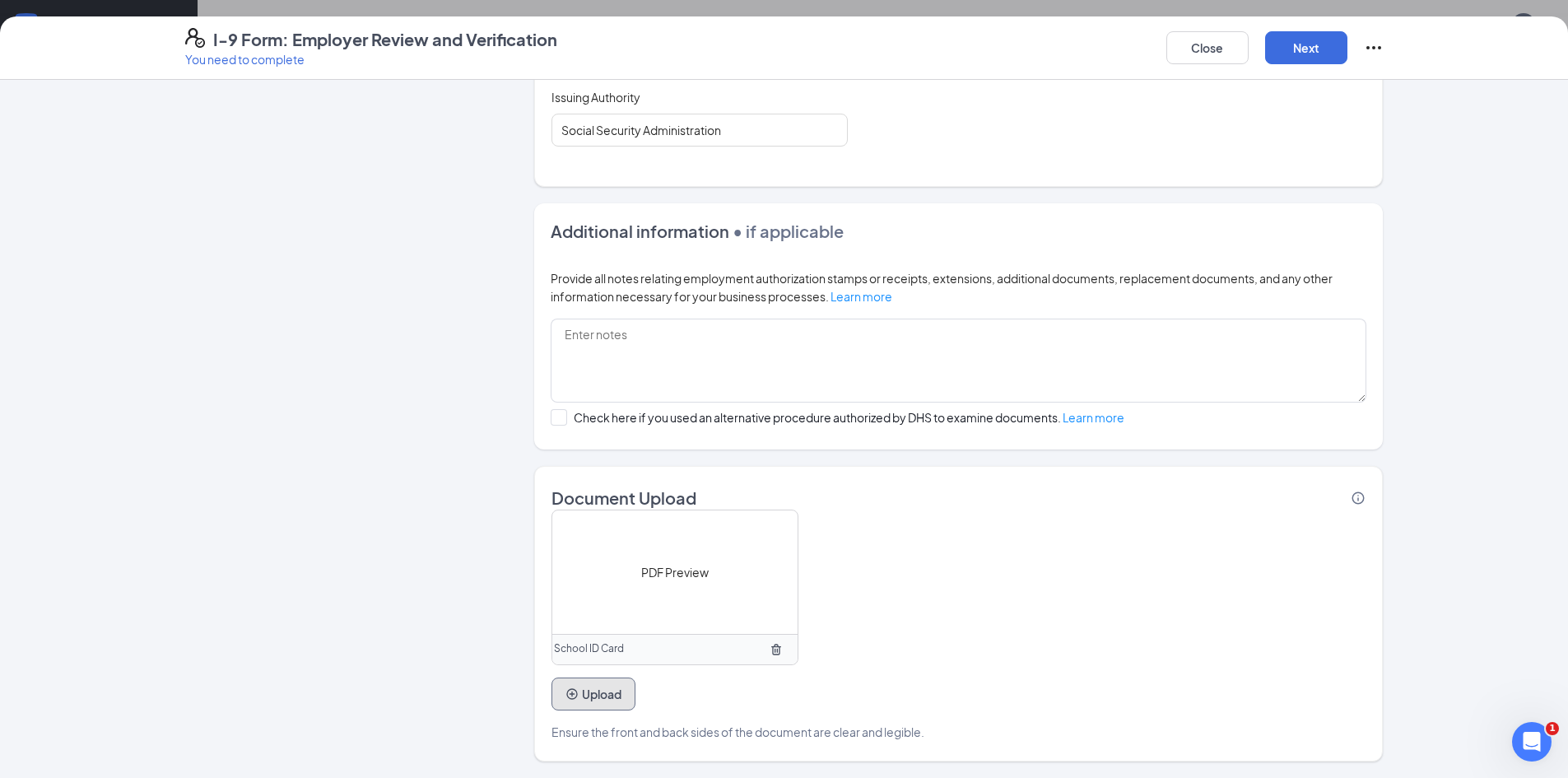
click at [594, 694] on button "Upload" at bounding box center [594, 693] width 84 height 33
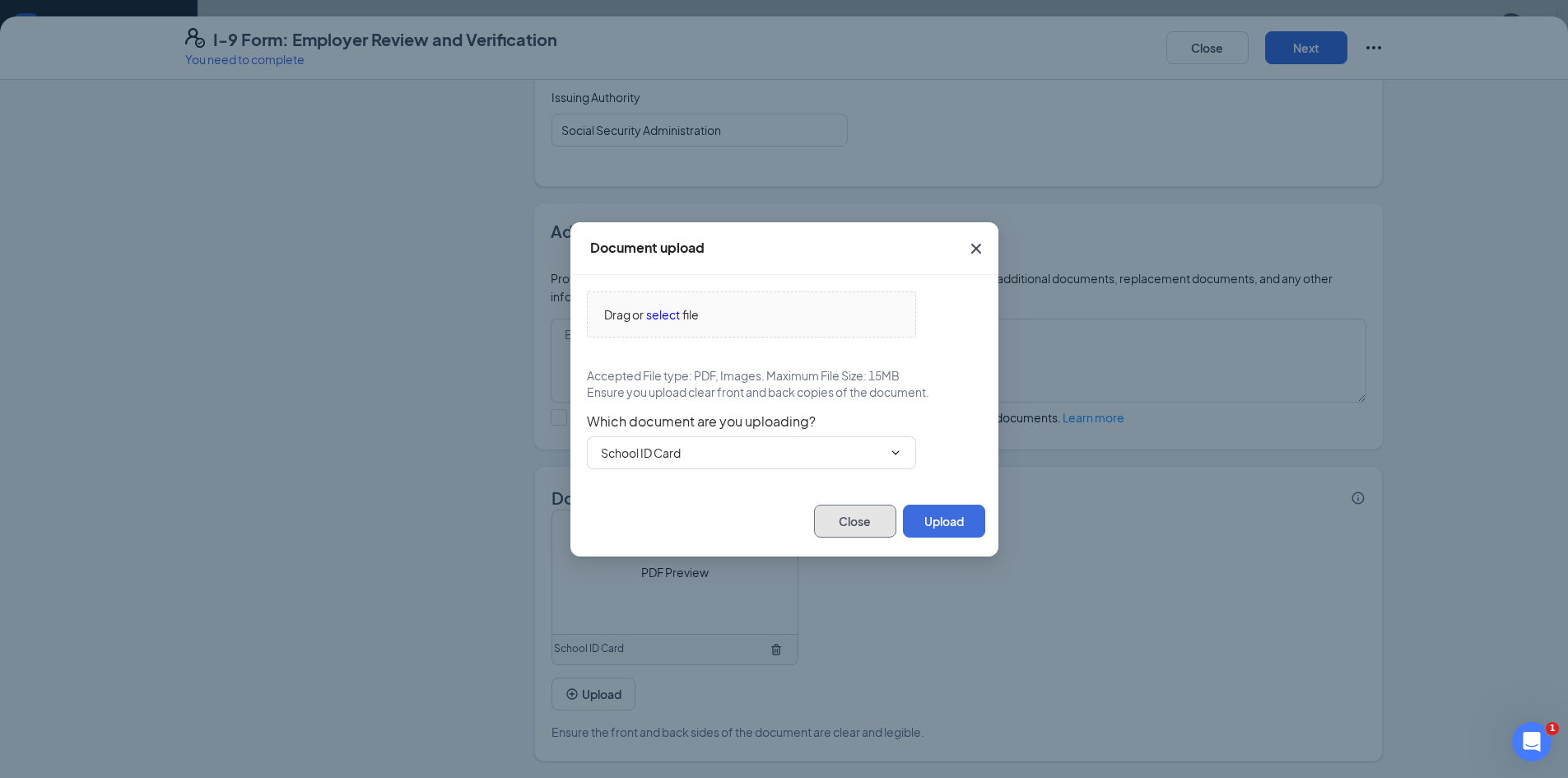
click at [861, 523] on button "Close" at bounding box center [855, 521] width 82 height 33
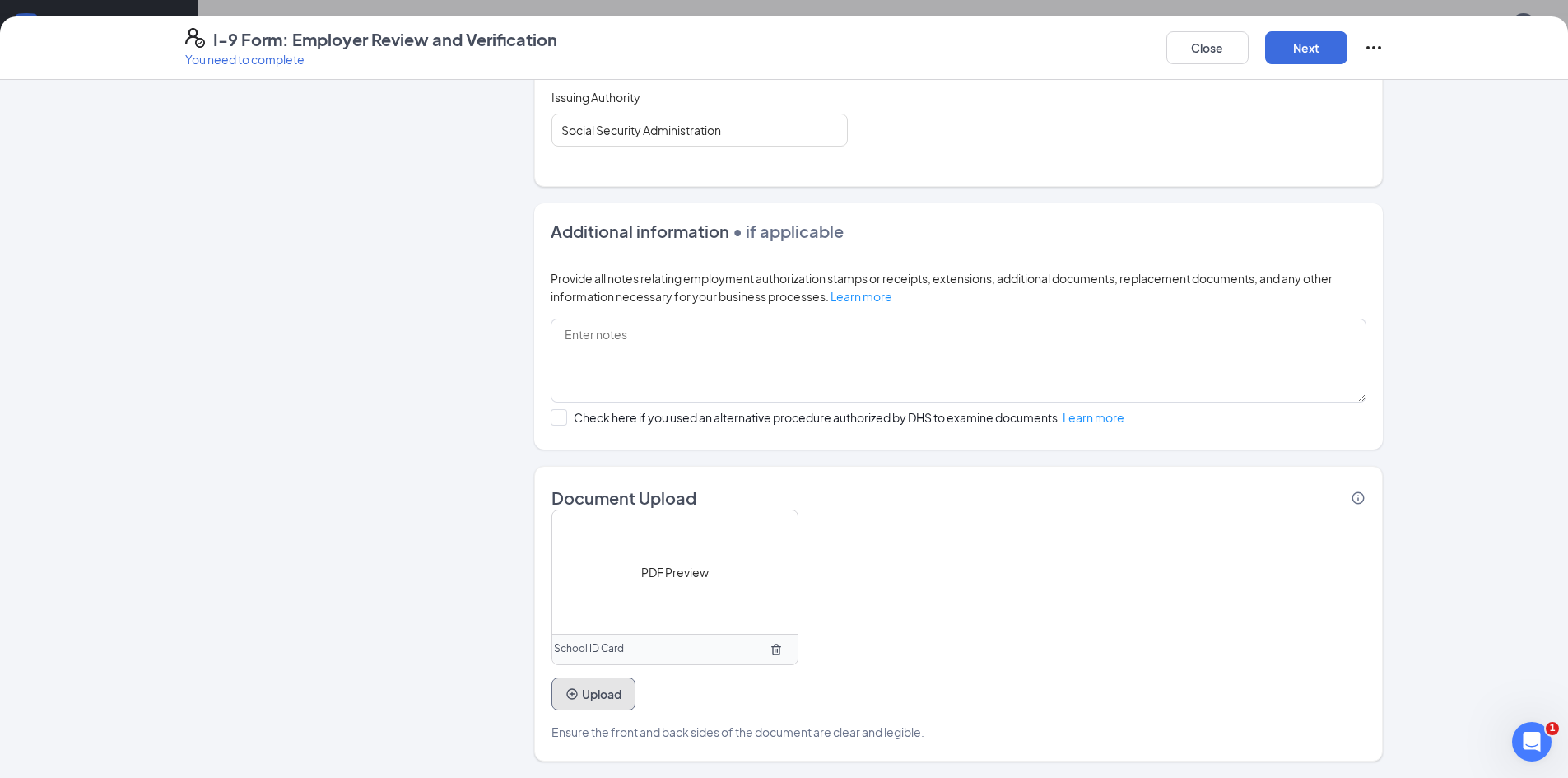
scroll to position [493, 0]
click at [641, 576] on span "PDF Preview" at bounding box center [675, 571] width 67 height 18
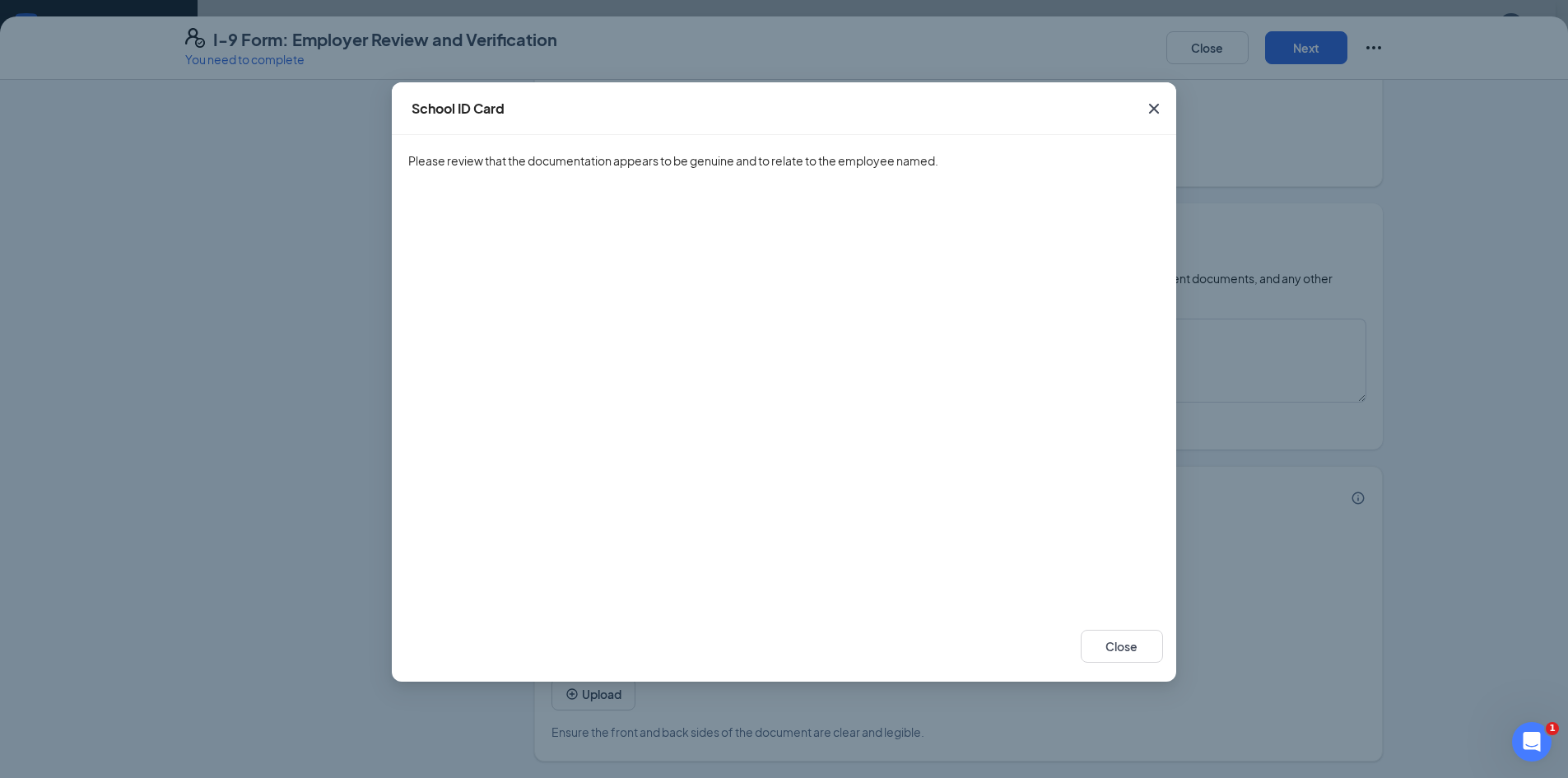
click at [1152, 106] on icon "Cross" at bounding box center [1154, 108] width 10 height 10
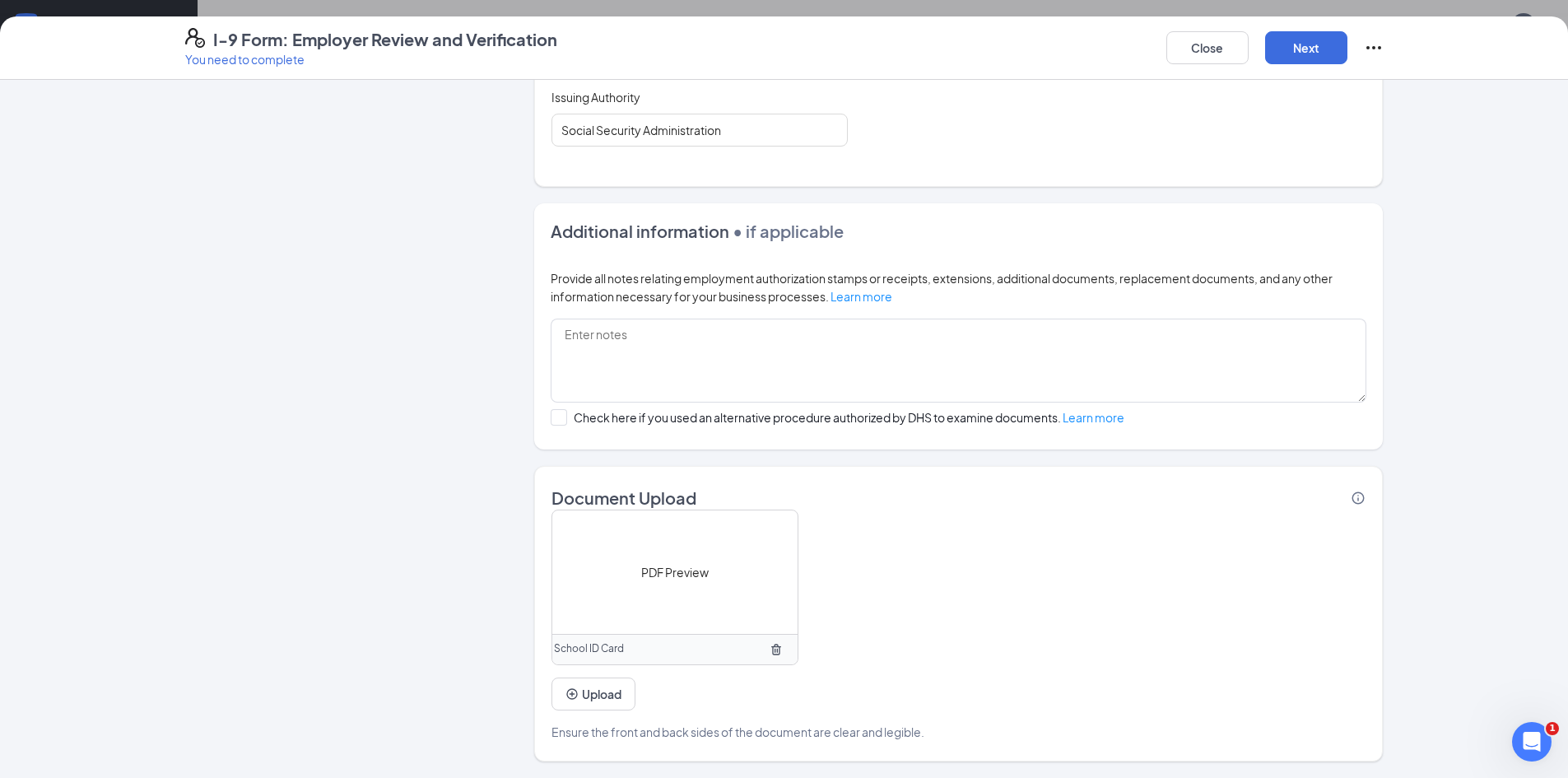
scroll to position [713, 0]
click at [597, 696] on button "Upload" at bounding box center [594, 693] width 84 height 33
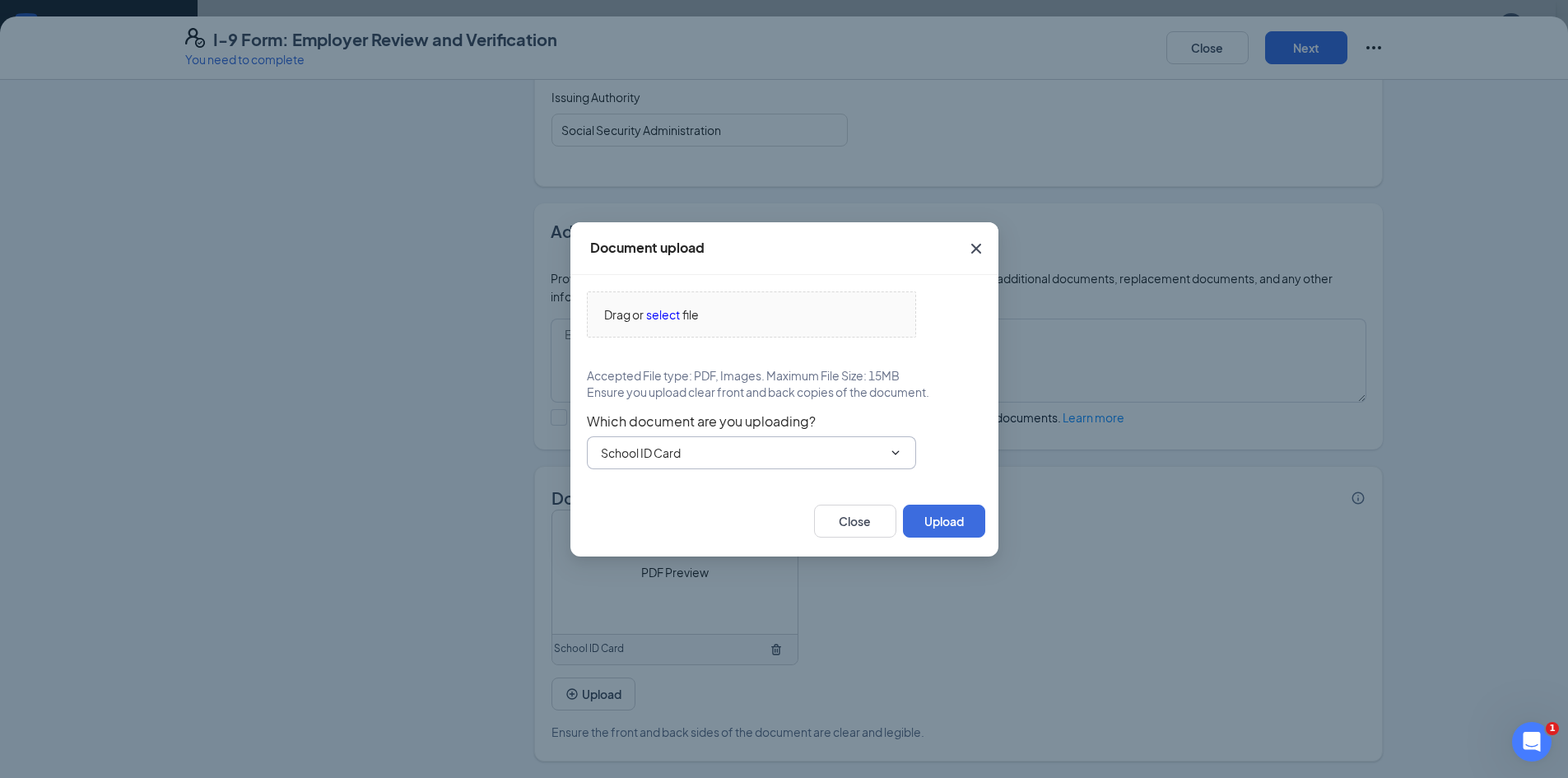
click at [900, 449] on icon "ChevronDown" at bounding box center [896, 452] width 13 height 13
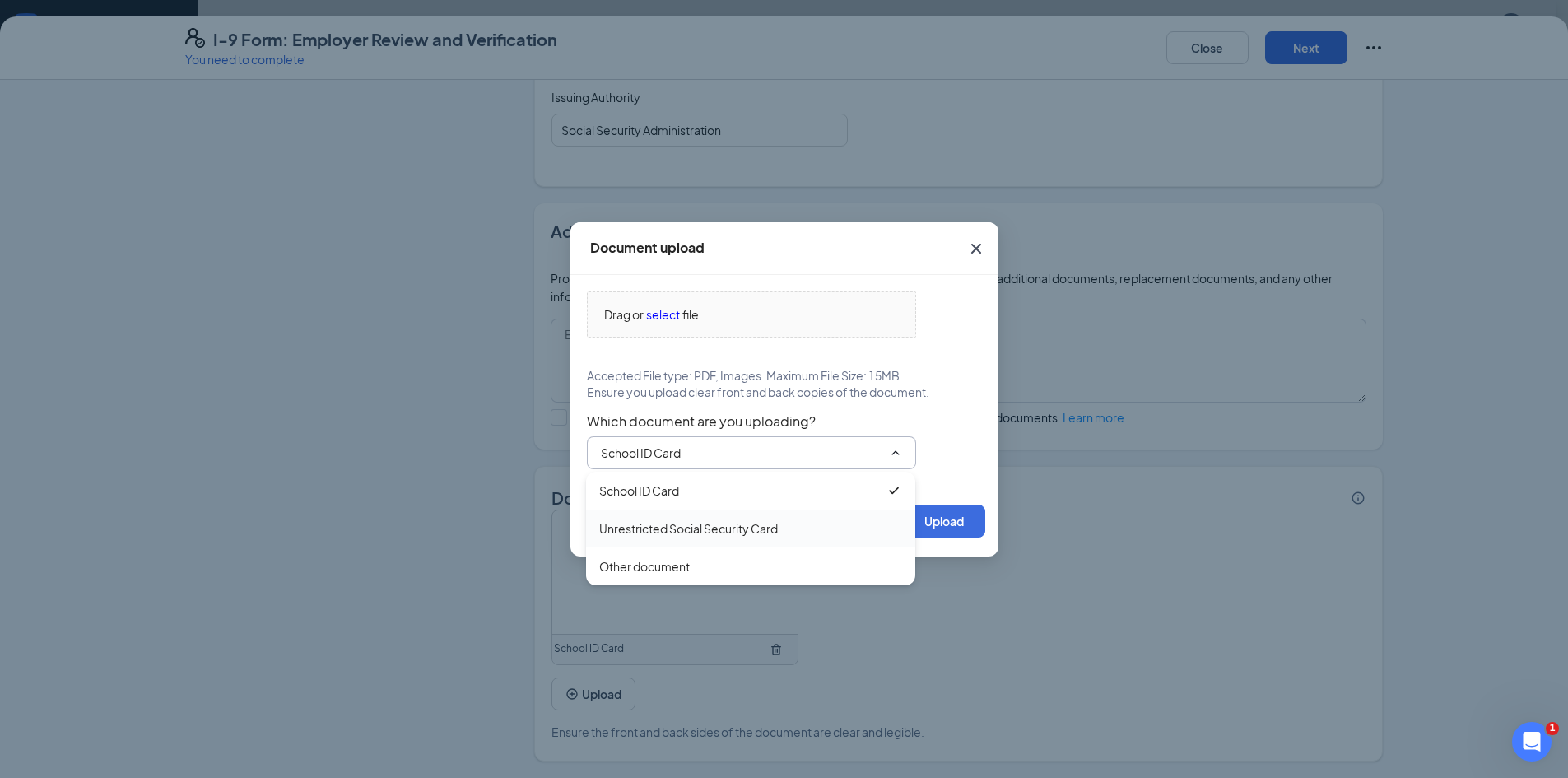
click at [764, 523] on div "Unrestricted Social Security Card" at bounding box center [688, 528] width 178 height 18
type input "Unrestricted Social Security Card"
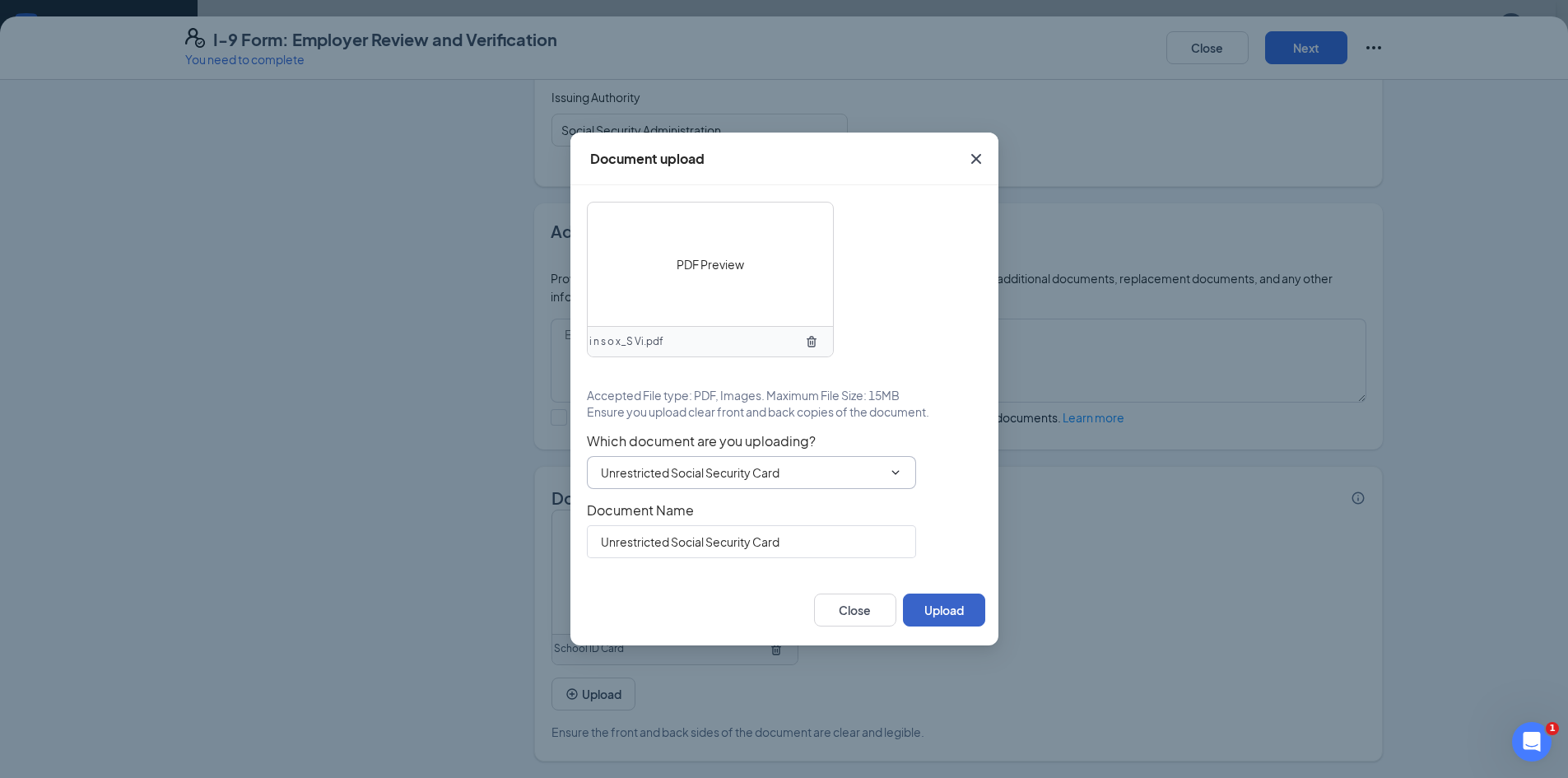
click at [957, 615] on button "Upload" at bounding box center [945, 609] width 82 height 33
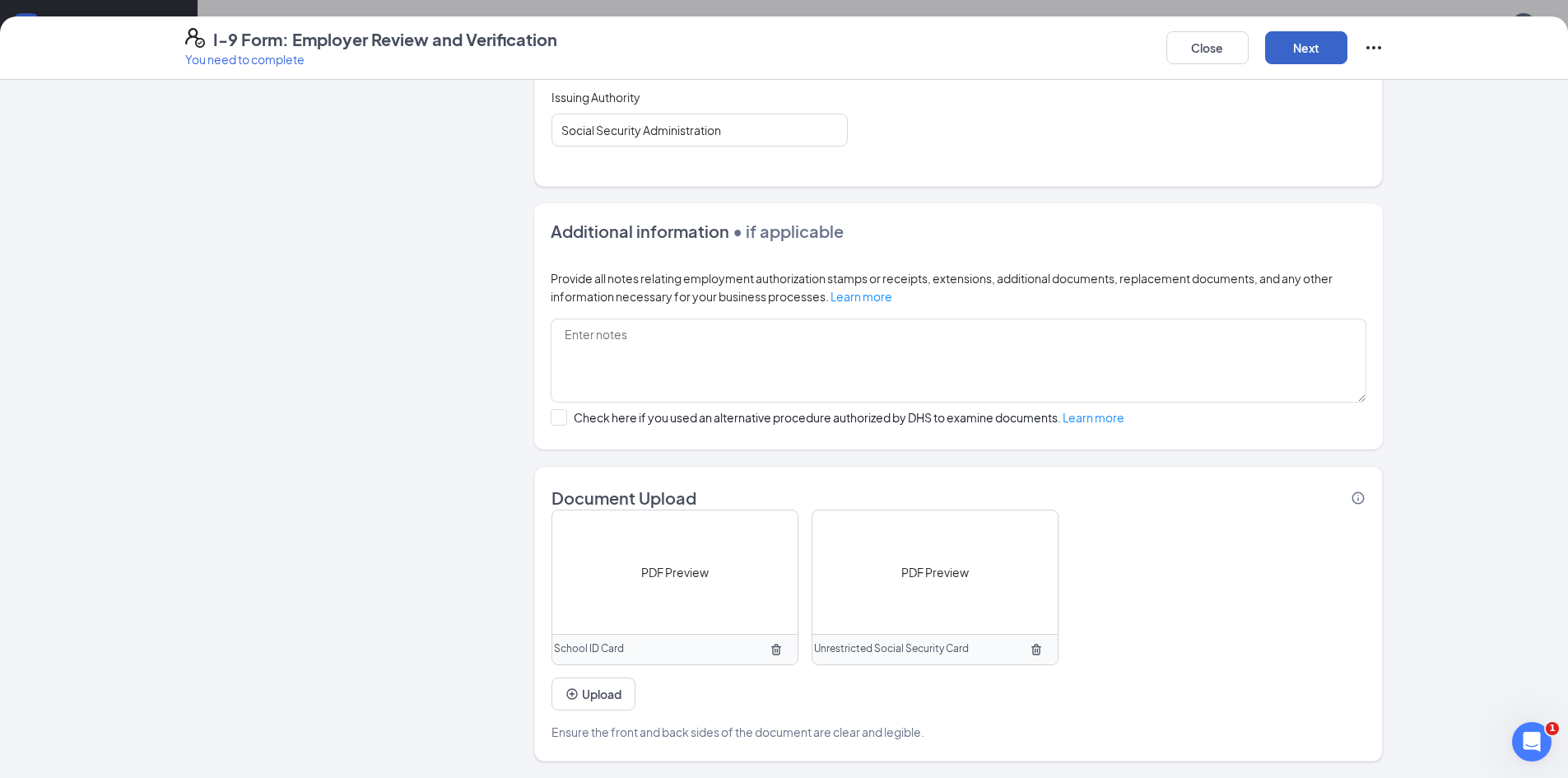
click at [1310, 46] on button "Next" at bounding box center [1307, 48] width 82 height 33
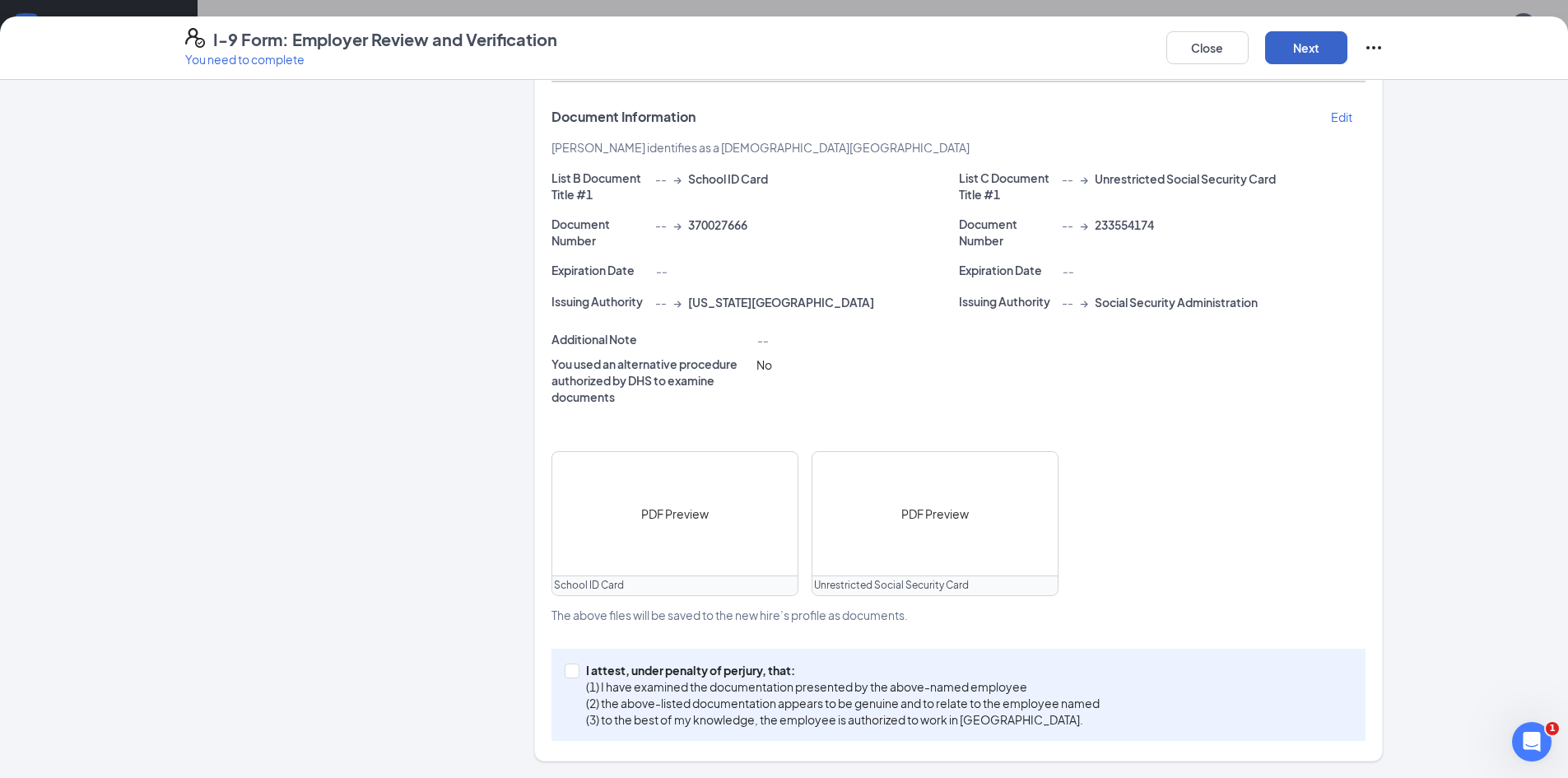
scroll to position [317, 0]
click at [568, 672] on input "I attest, under penalty of [PERSON_NAME], that: (1) I have examined the documen…" at bounding box center [570, 669] width 11 height 11
checkbox input "true"
click at [1297, 54] on button "Next" at bounding box center [1307, 48] width 82 height 33
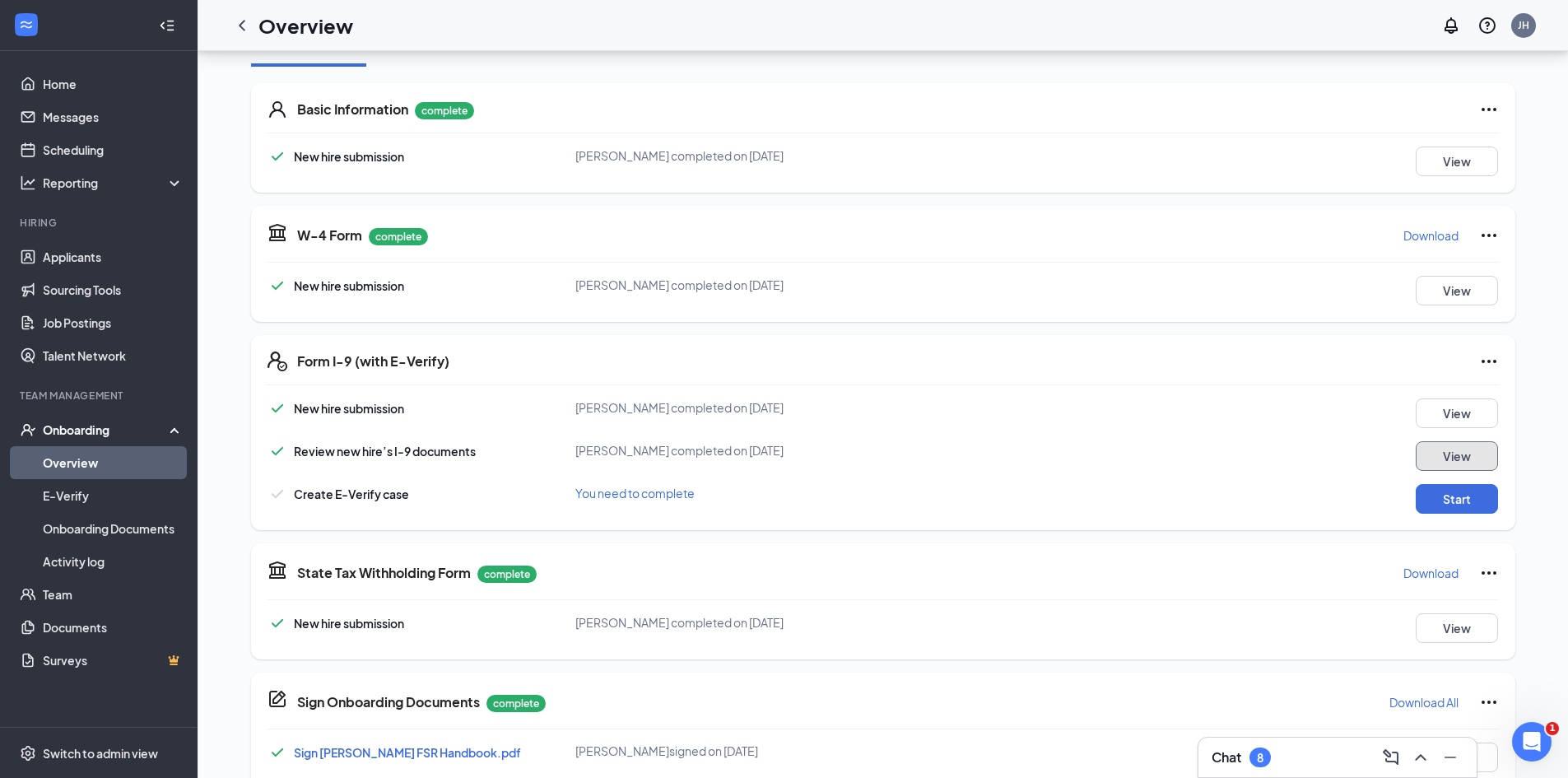
scroll to position [219, 0]
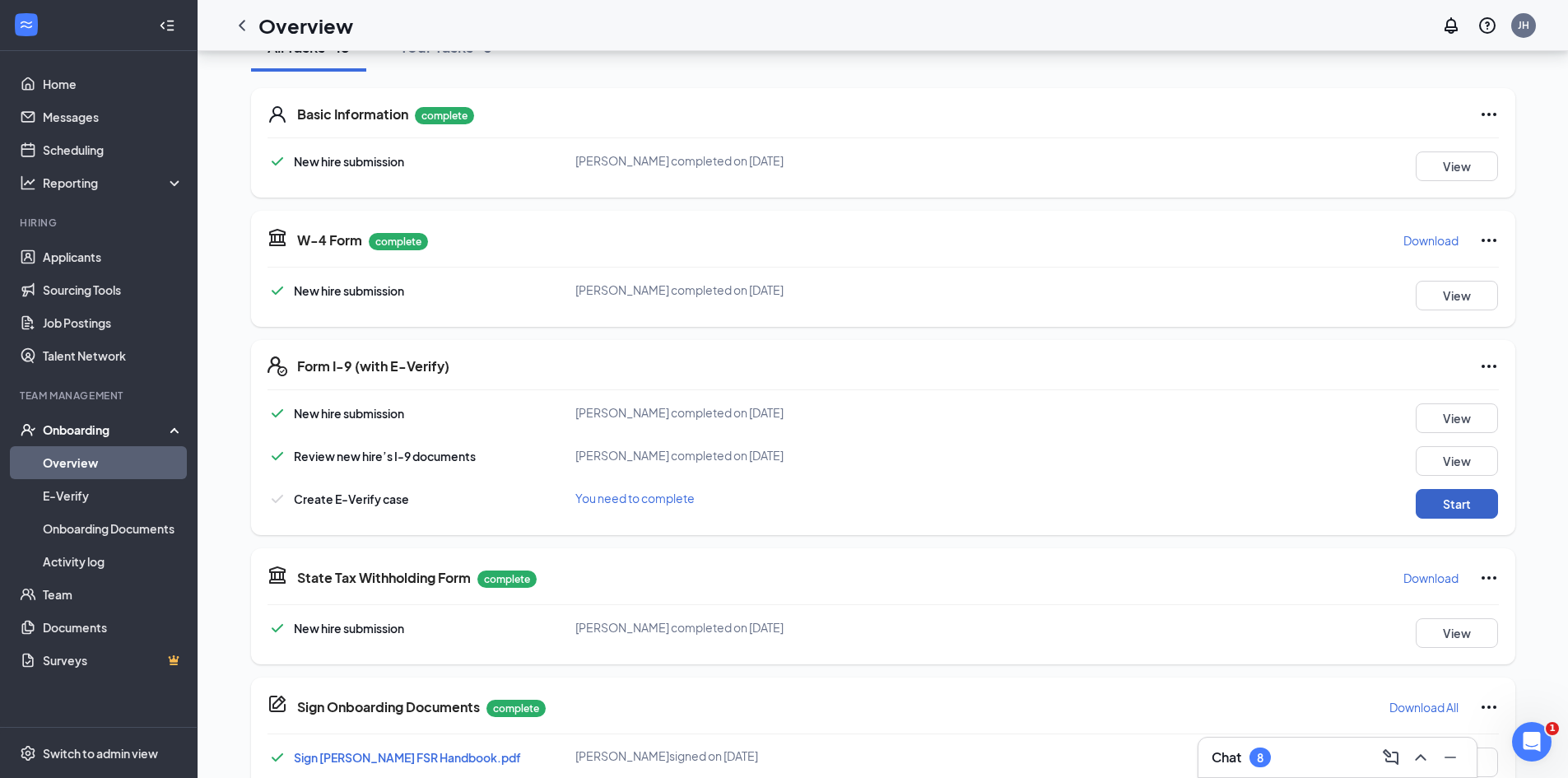
click at [1460, 500] on button "Start" at bounding box center [1457, 504] width 82 height 30
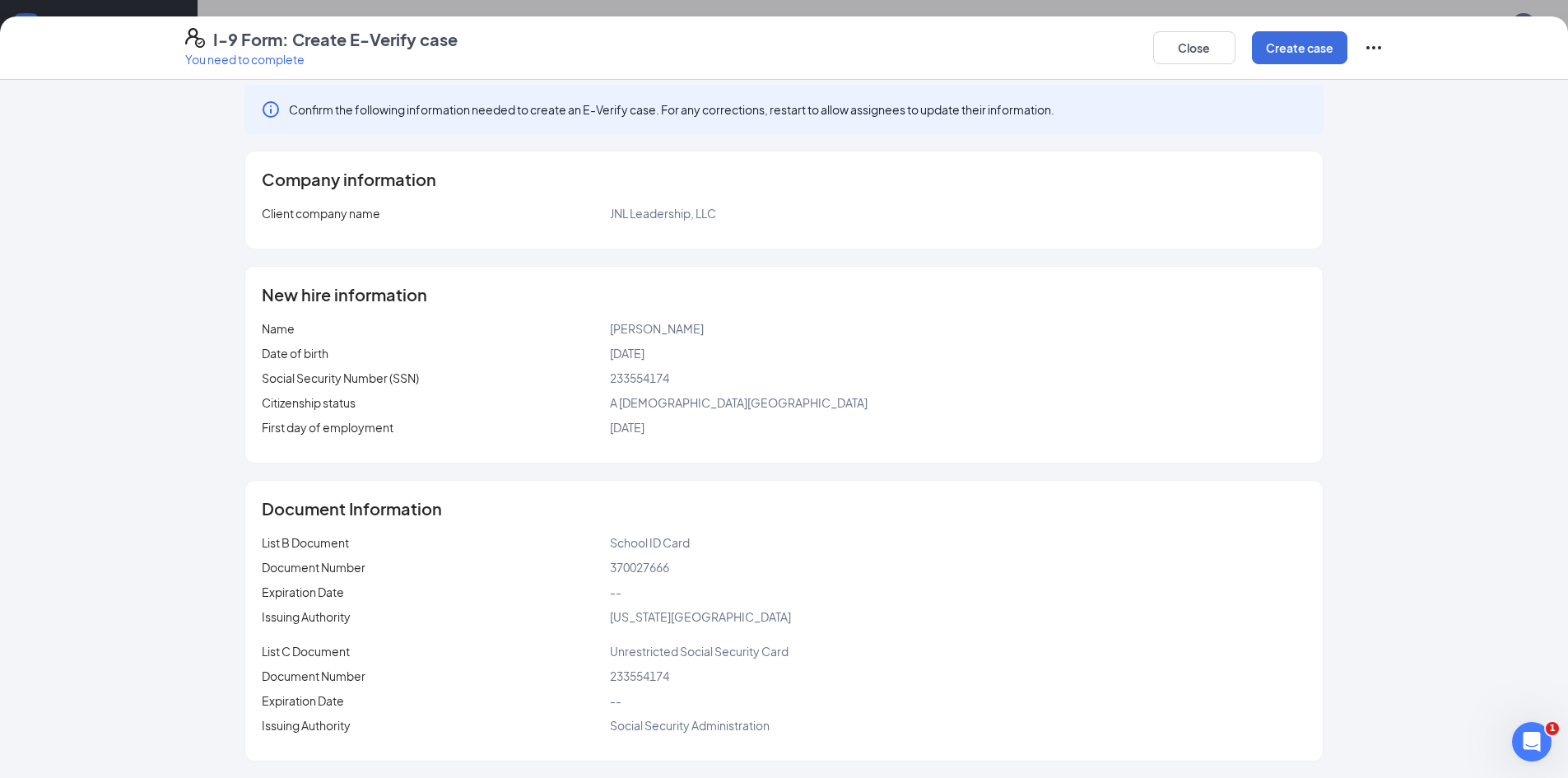
scroll to position [301, 0]
click at [1270, 54] on button "Create case" at bounding box center [1300, 48] width 95 height 33
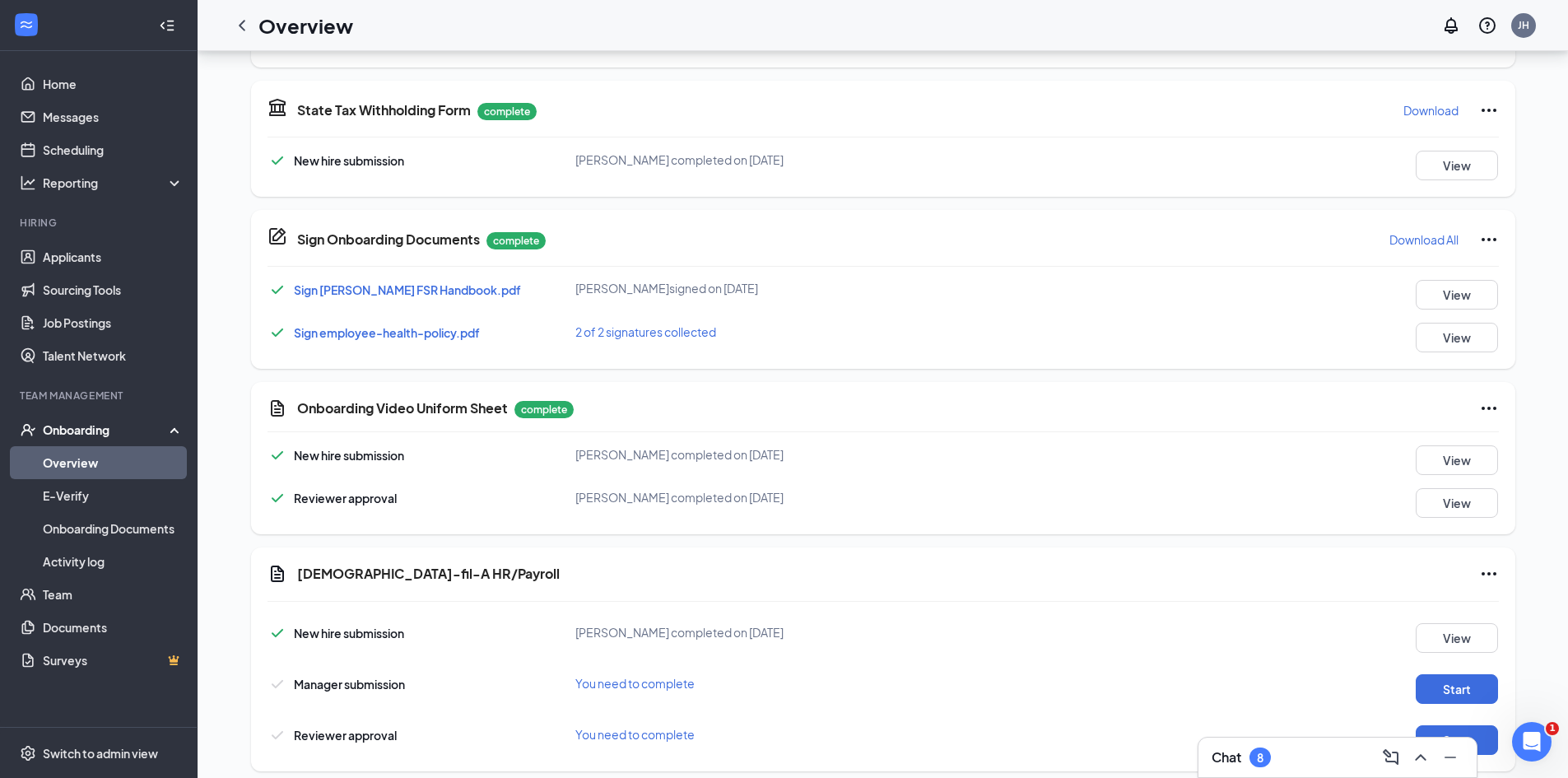
scroll to position [810, 0]
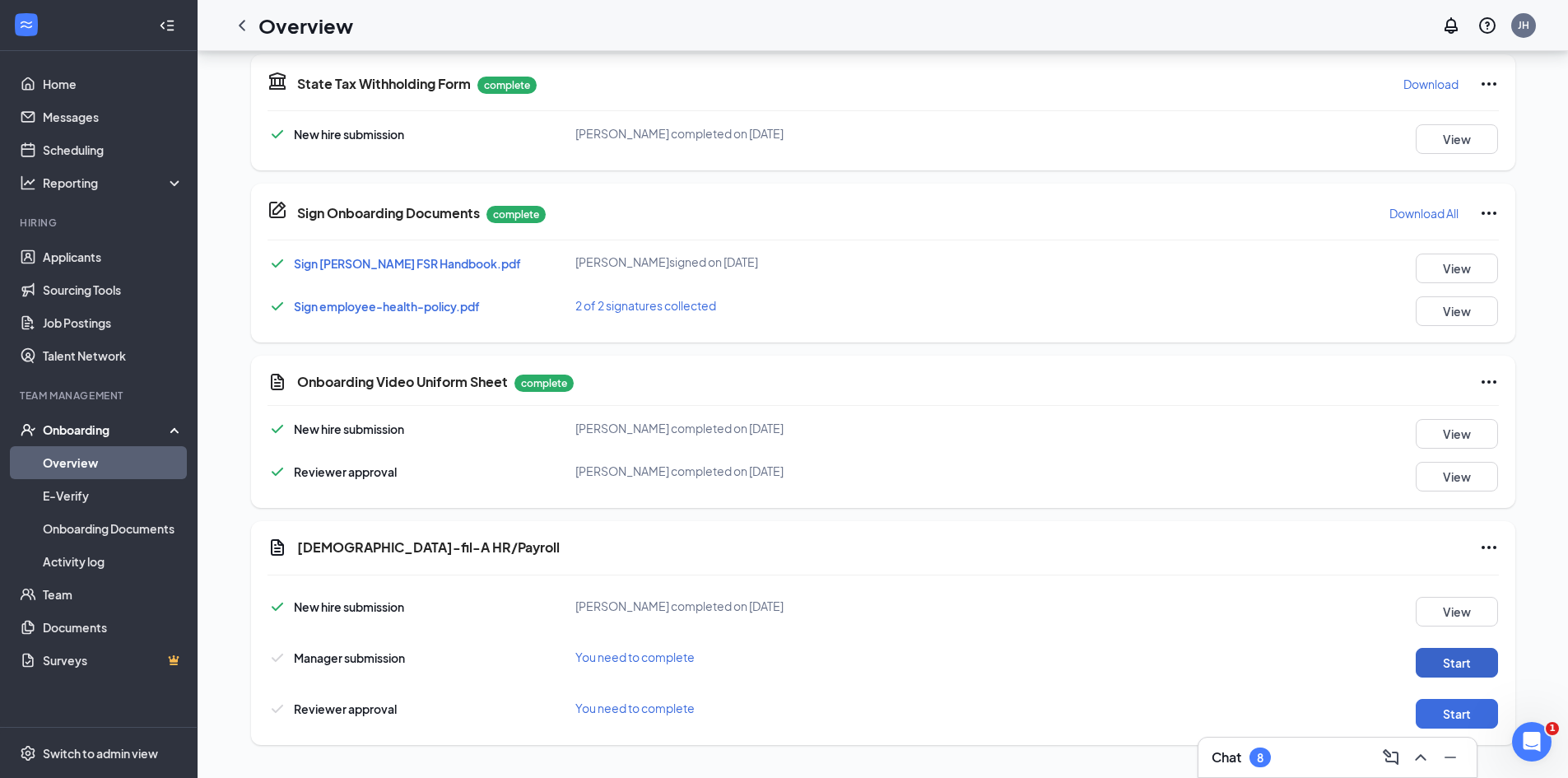
click at [1442, 665] on button "Start" at bounding box center [1457, 662] width 82 height 30
click at [1442, 704] on button "Start" at bounding box center [1457, 714] width 82 height 30
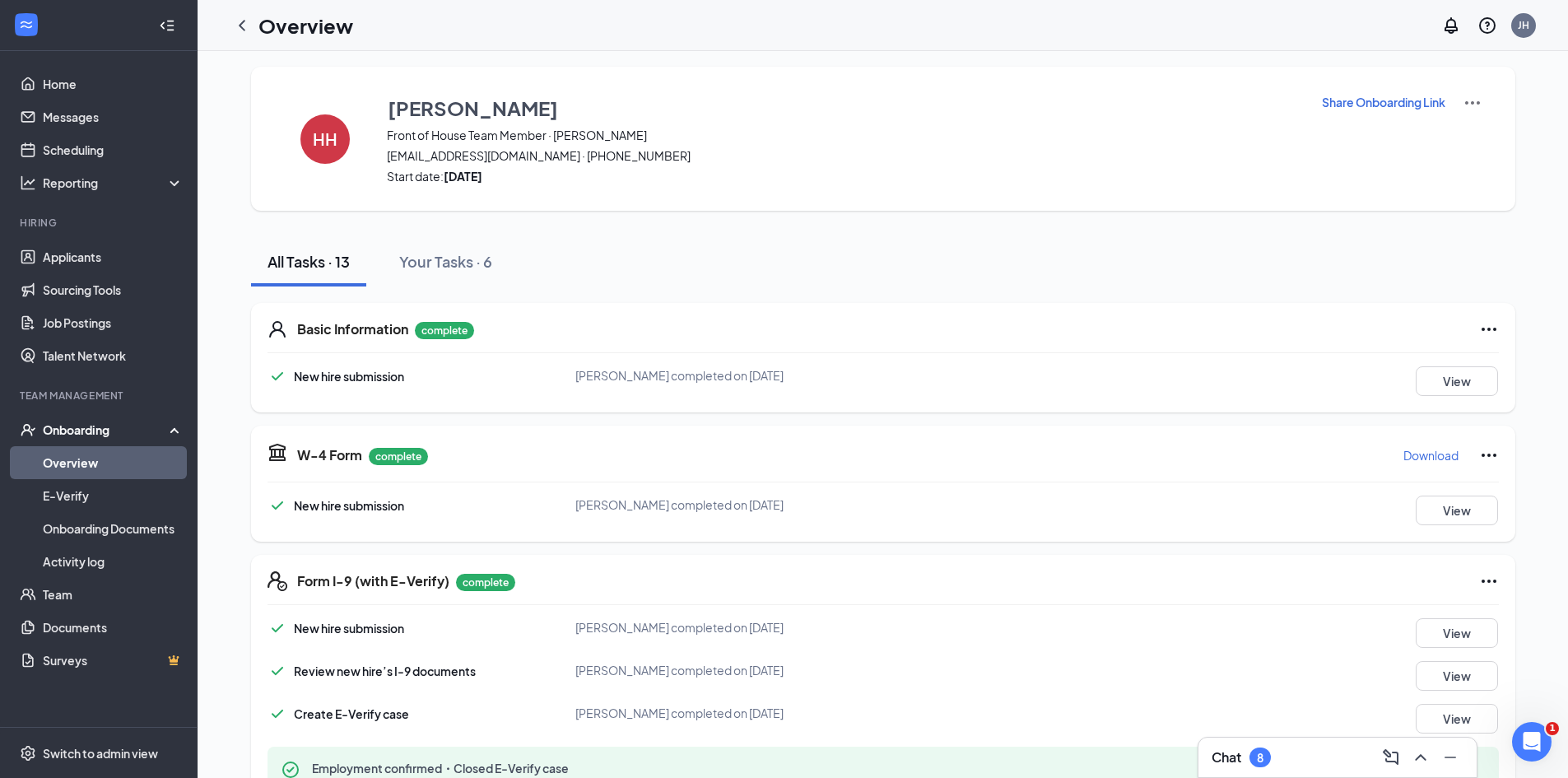
scroll to position [0, 0]
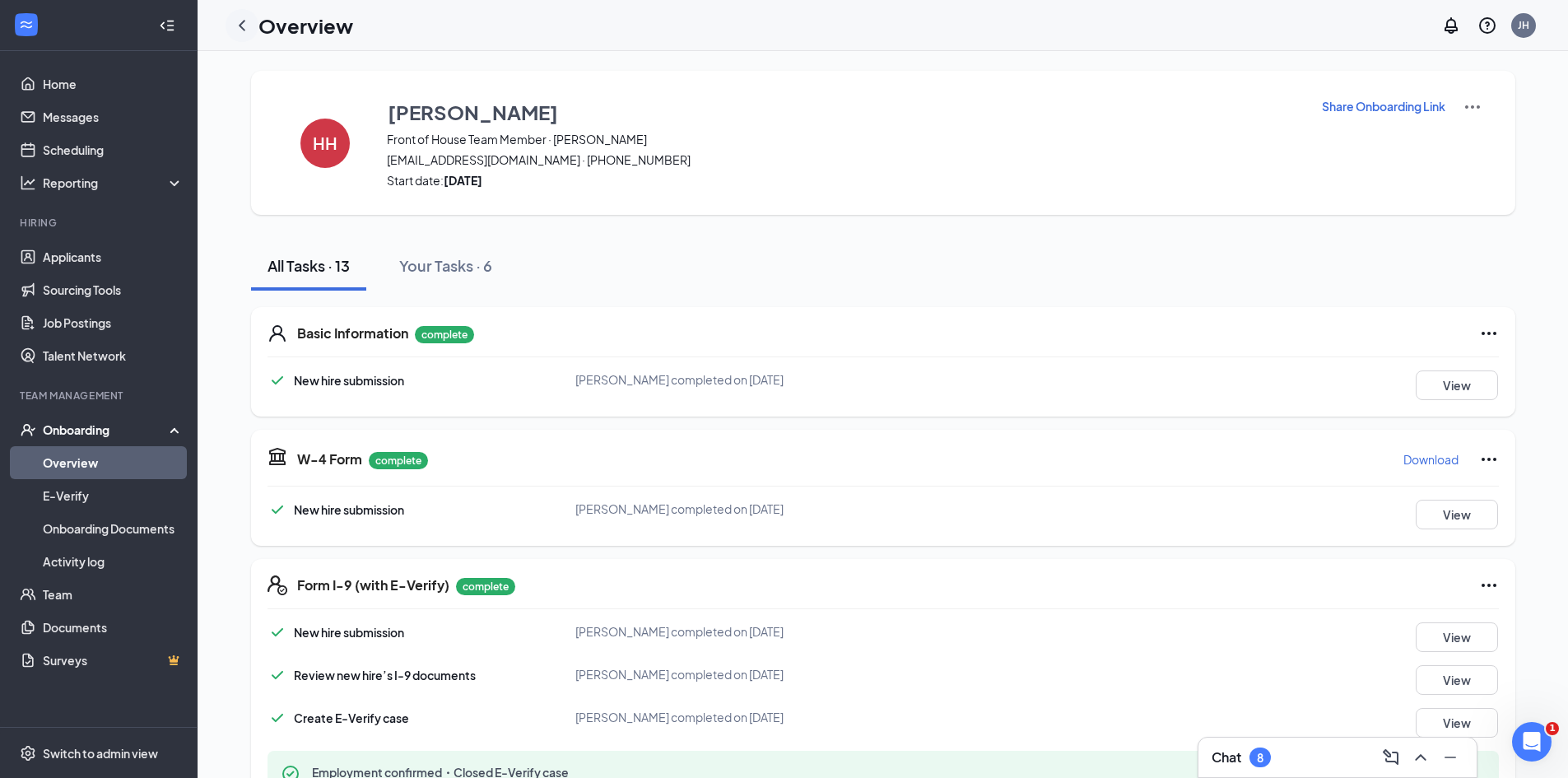
click at [245, 26] on icon "ChevronLeft" at bounding box center [242, 25] width 20 height 20
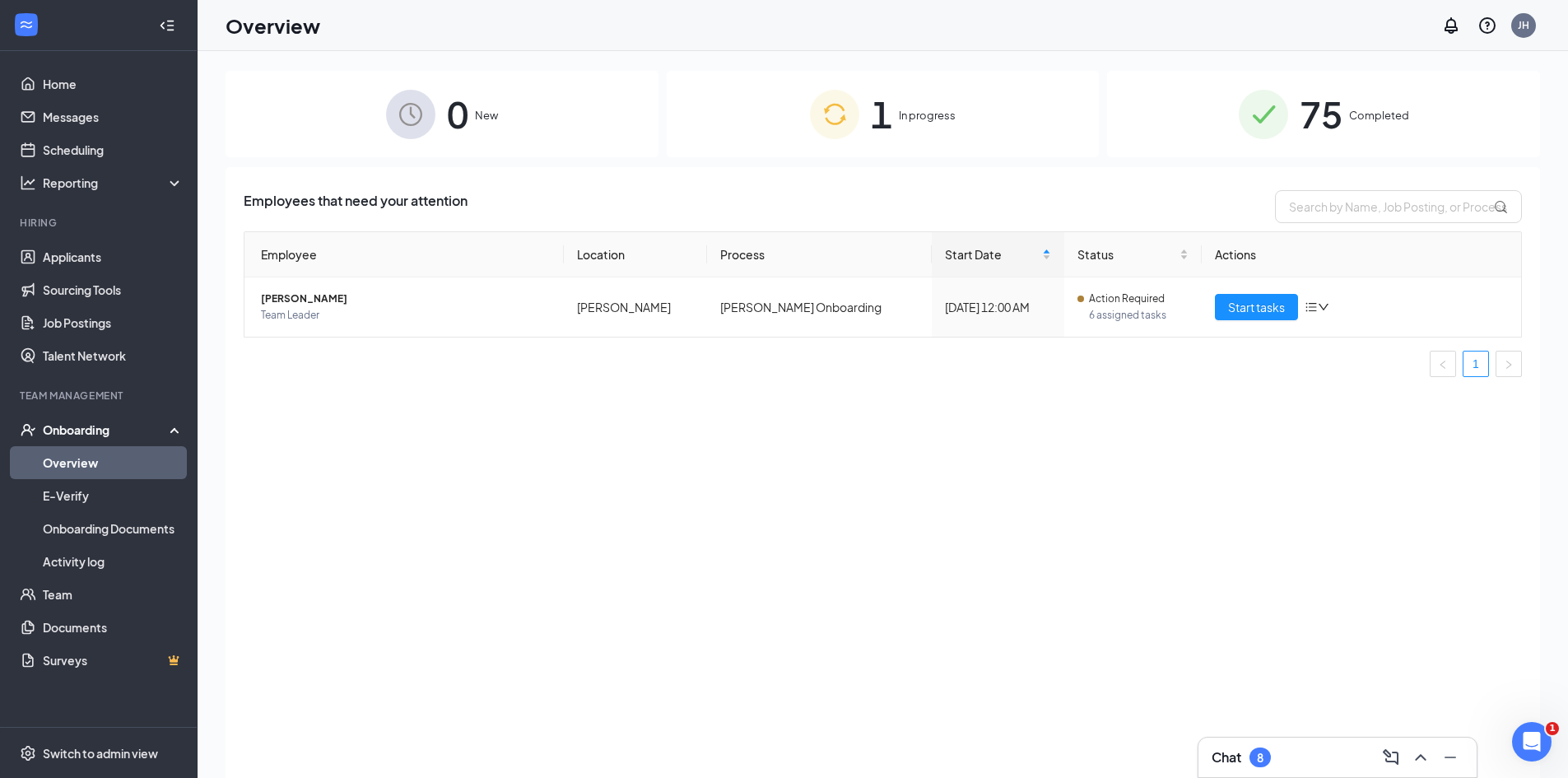
click at [1295, 760] on div "Chat 8" at bounding box center [1337, 757] width 252 height 26
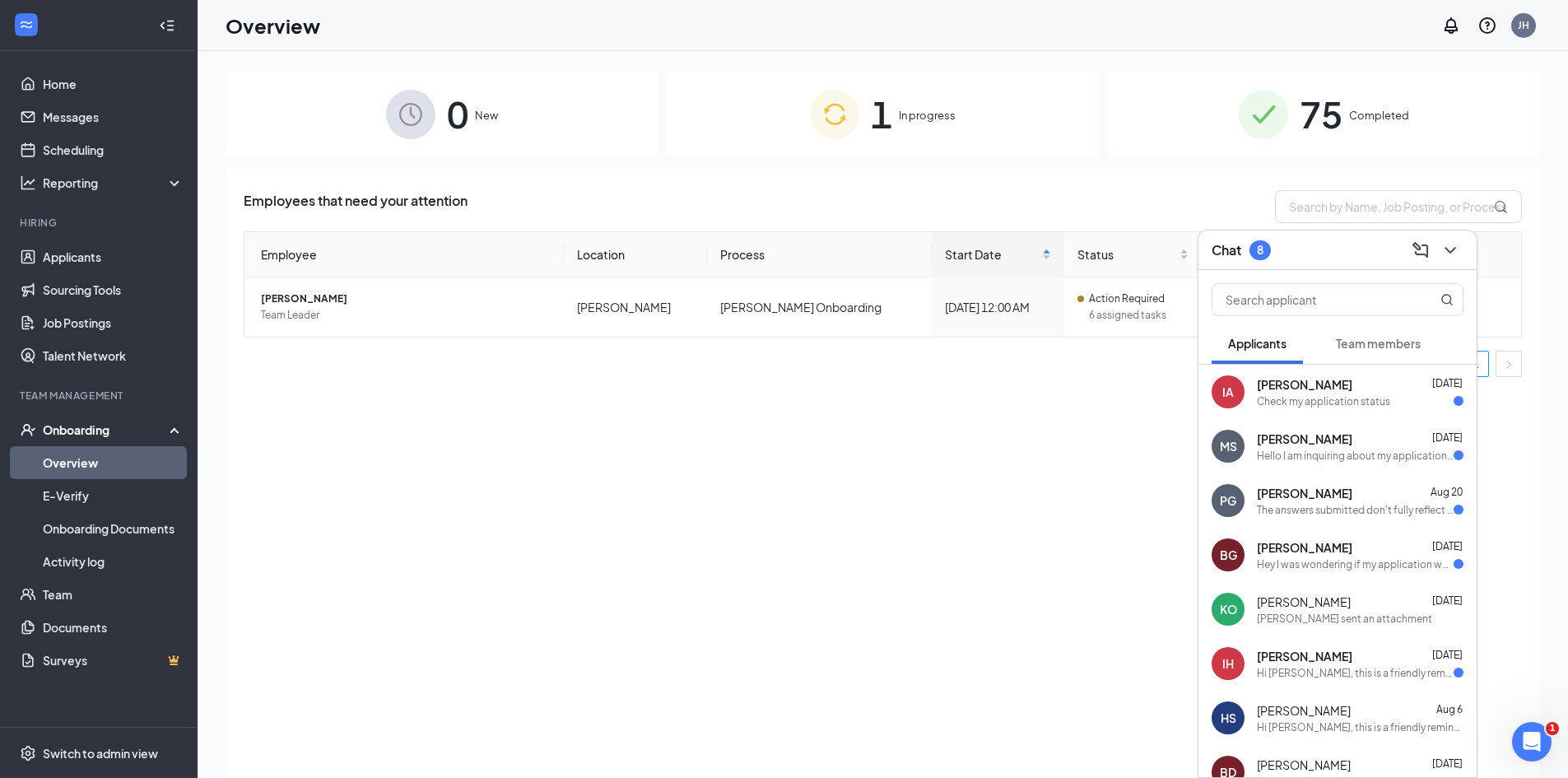
click at [1378, 352] on button "Team members" at bounding box center [1379, 343] width 118 height 41
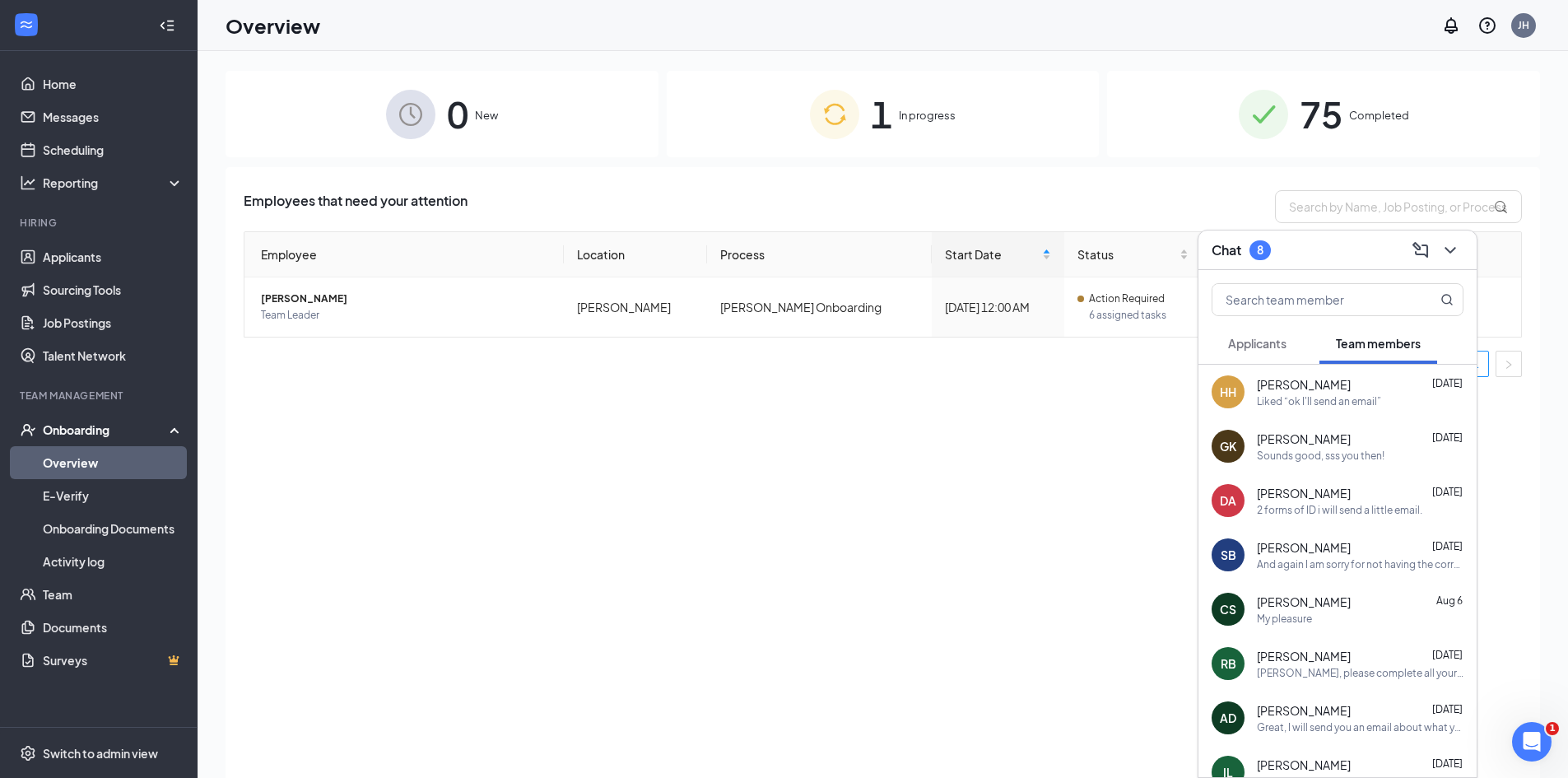
click at [1276, 449] on div "Sounds good, sss you then!" at bounding box center [1321, 455] width 128 height 14
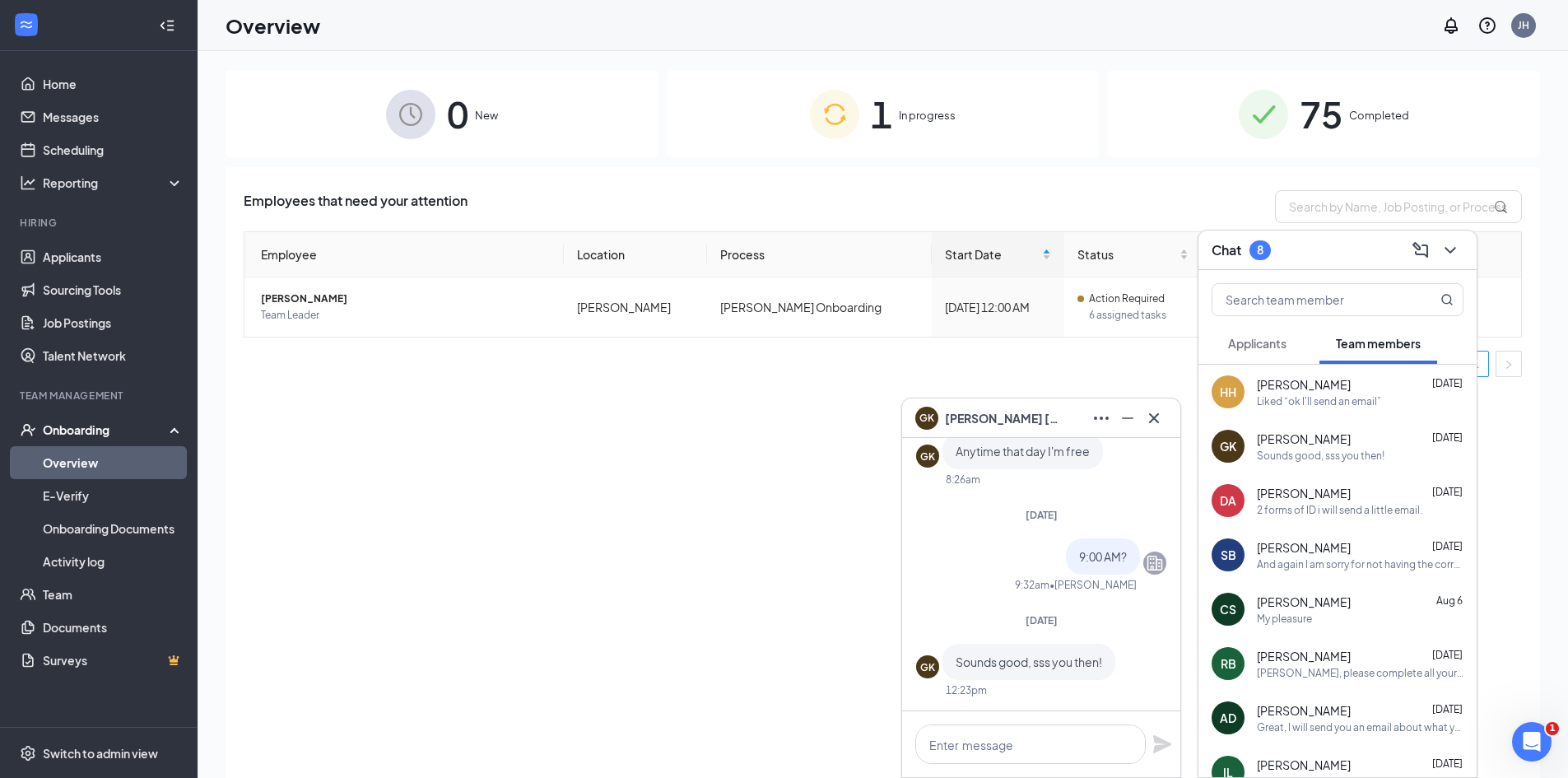
scroll to position [74, 0]
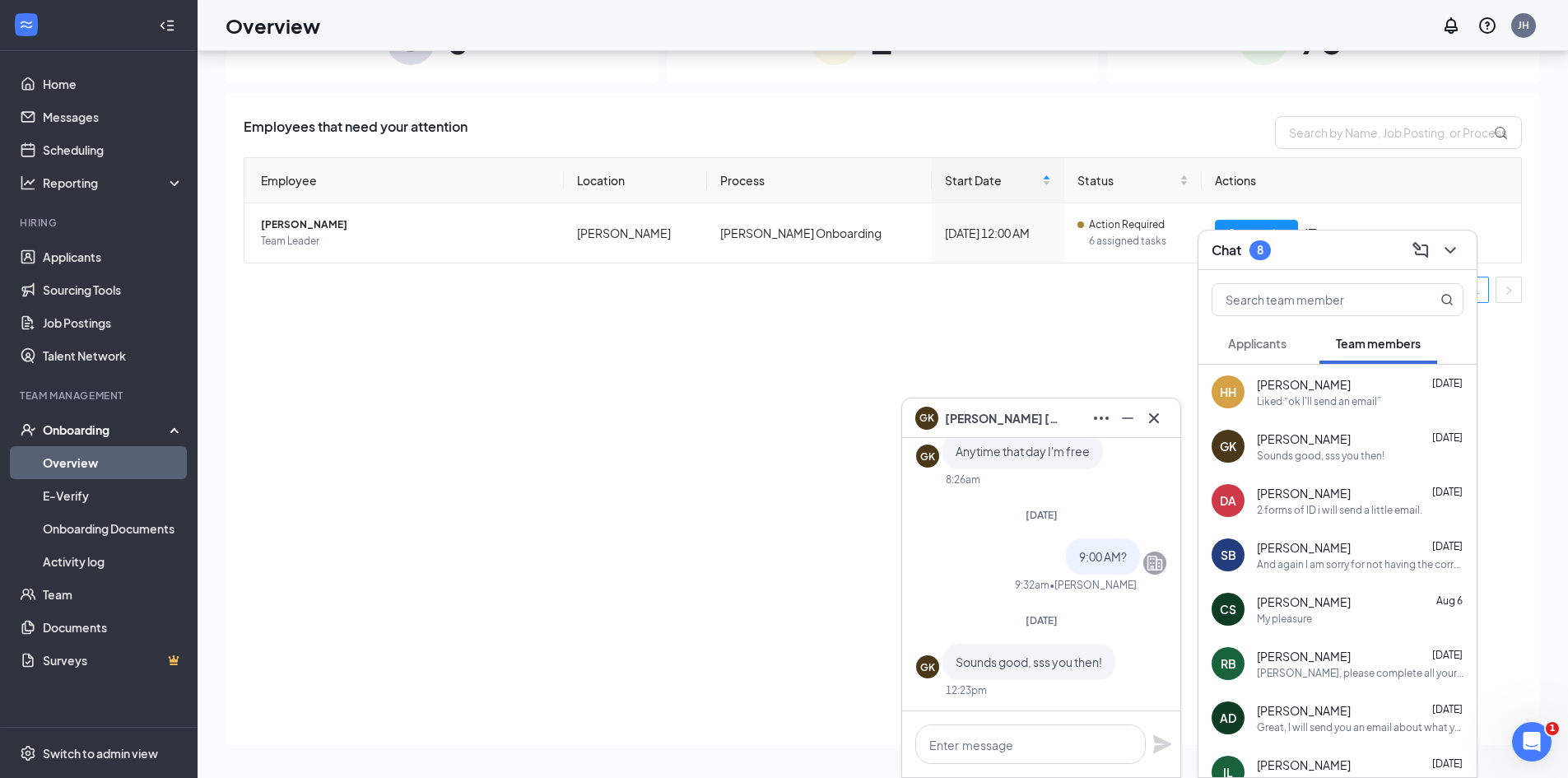
click at [1042, 409] on div "GK [PERSON_NAME]" at bounding box center [1042, 418] width 252 height 26
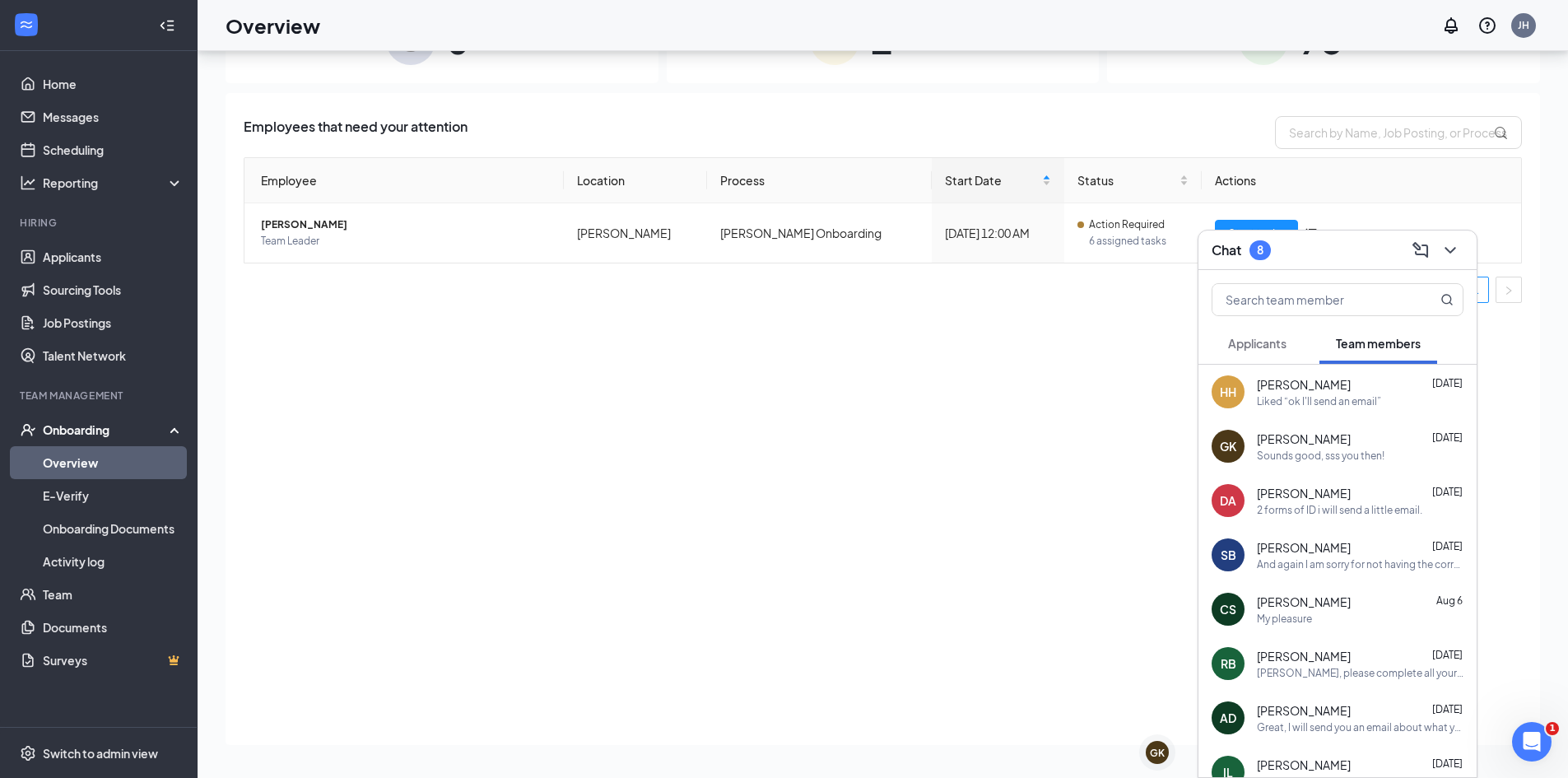
click at [1285, 243] on div "Chat 8" at bounding box center [1337, 249] width 252 height 25
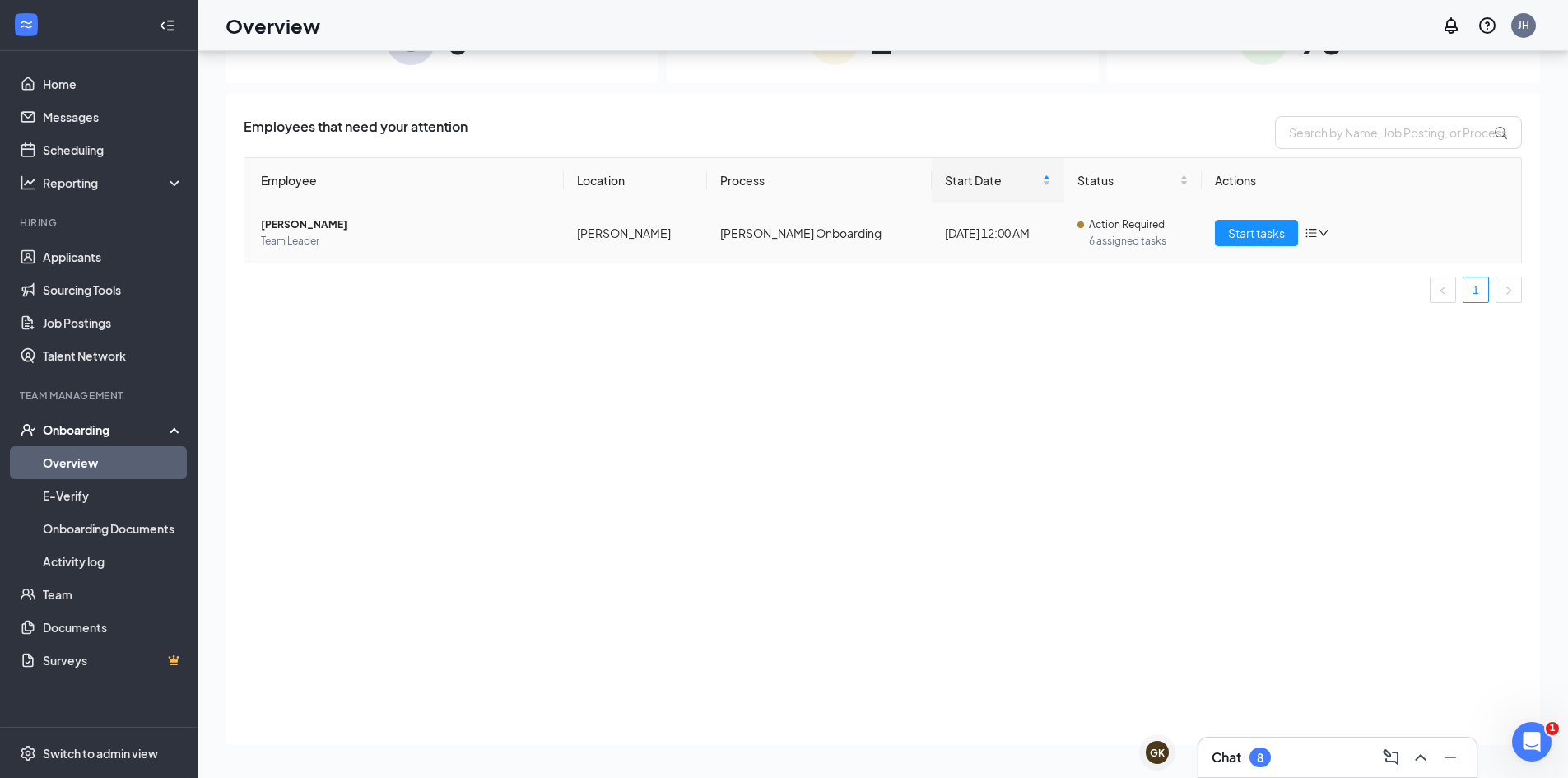
scroll to position [0, 0]
